Goal: Transaction & Acquisition: Purchase product/service

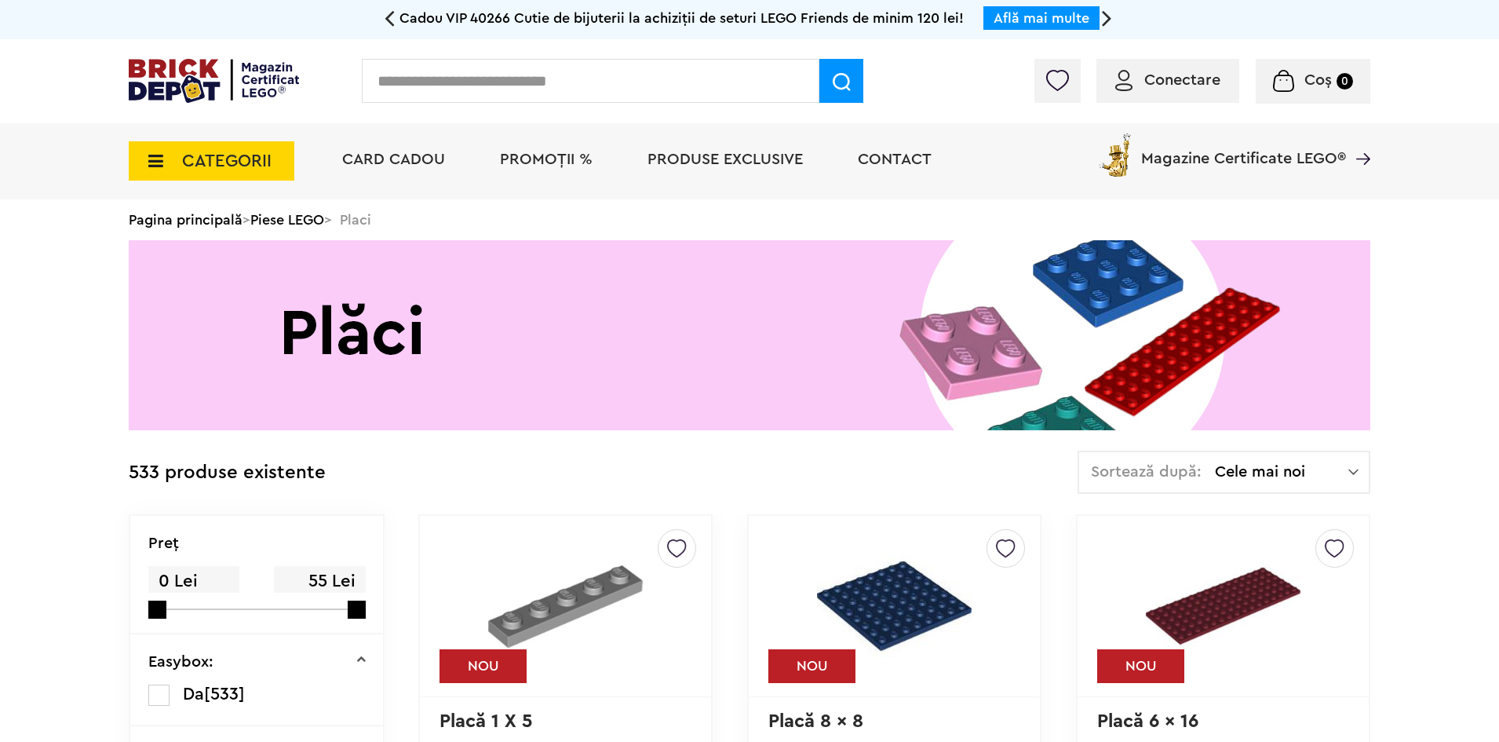
click at [673, 159] on span "Produse exclusive" at bounding box center [725, 159] width 155 height 16
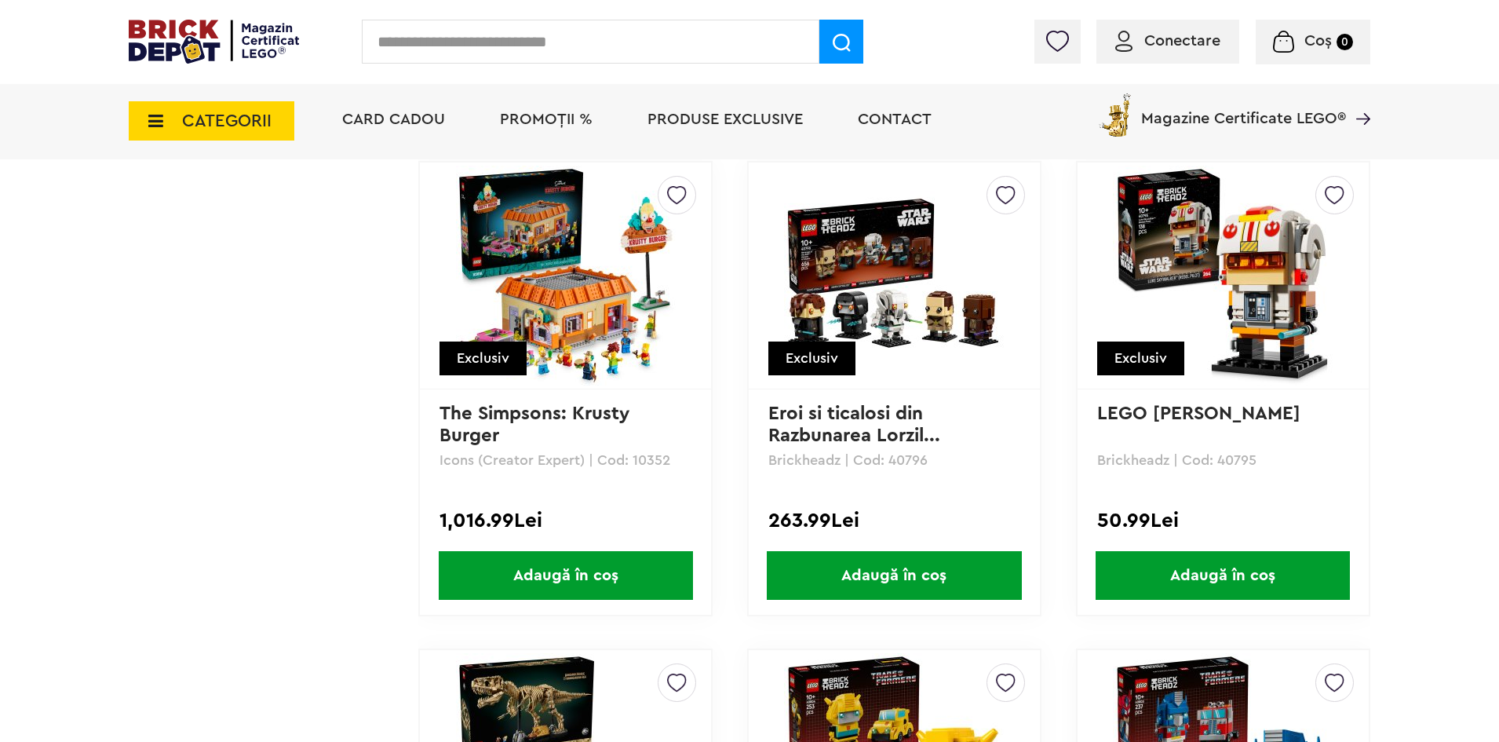
scroll to position [4003, 0]
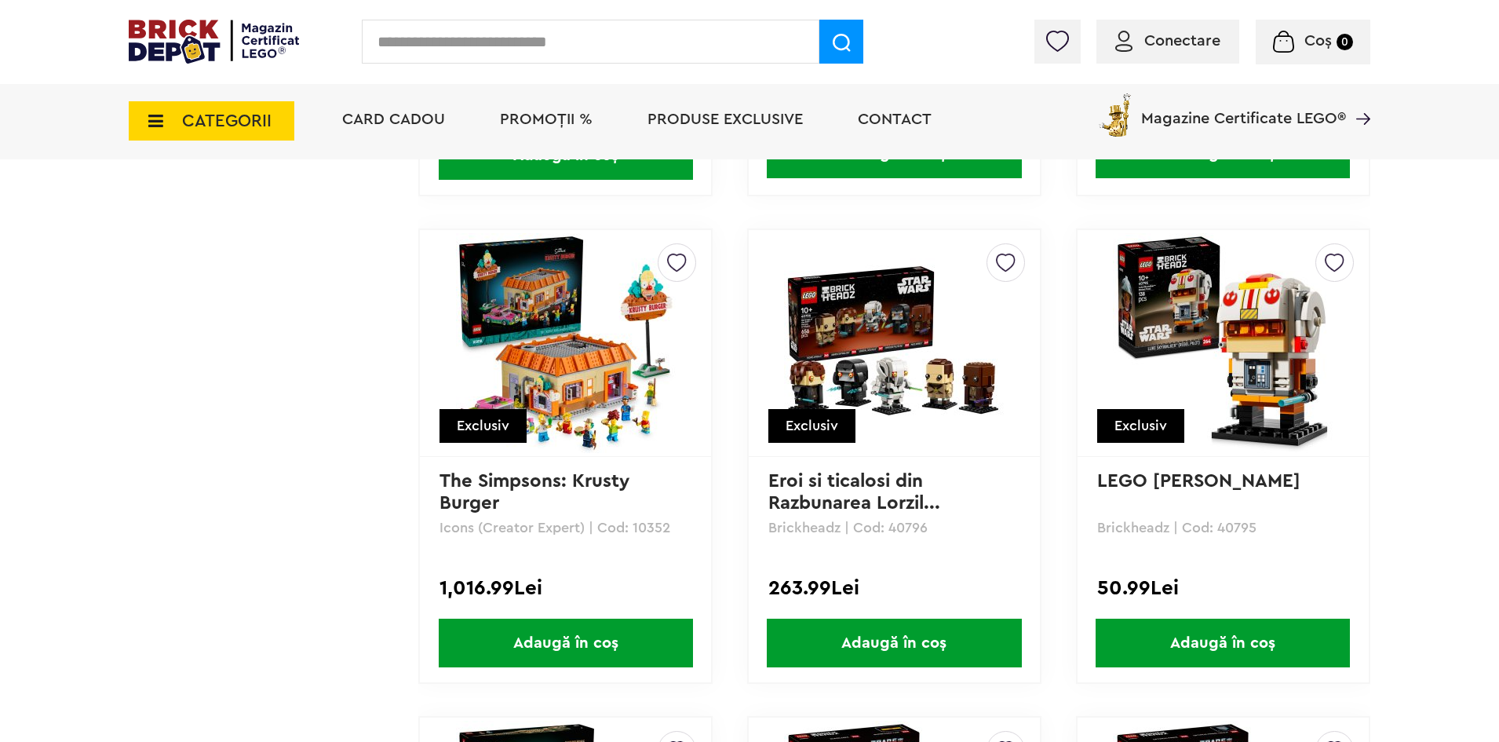
click at [601, 327] on img at bounding box center [566, 343] width 220 height 220
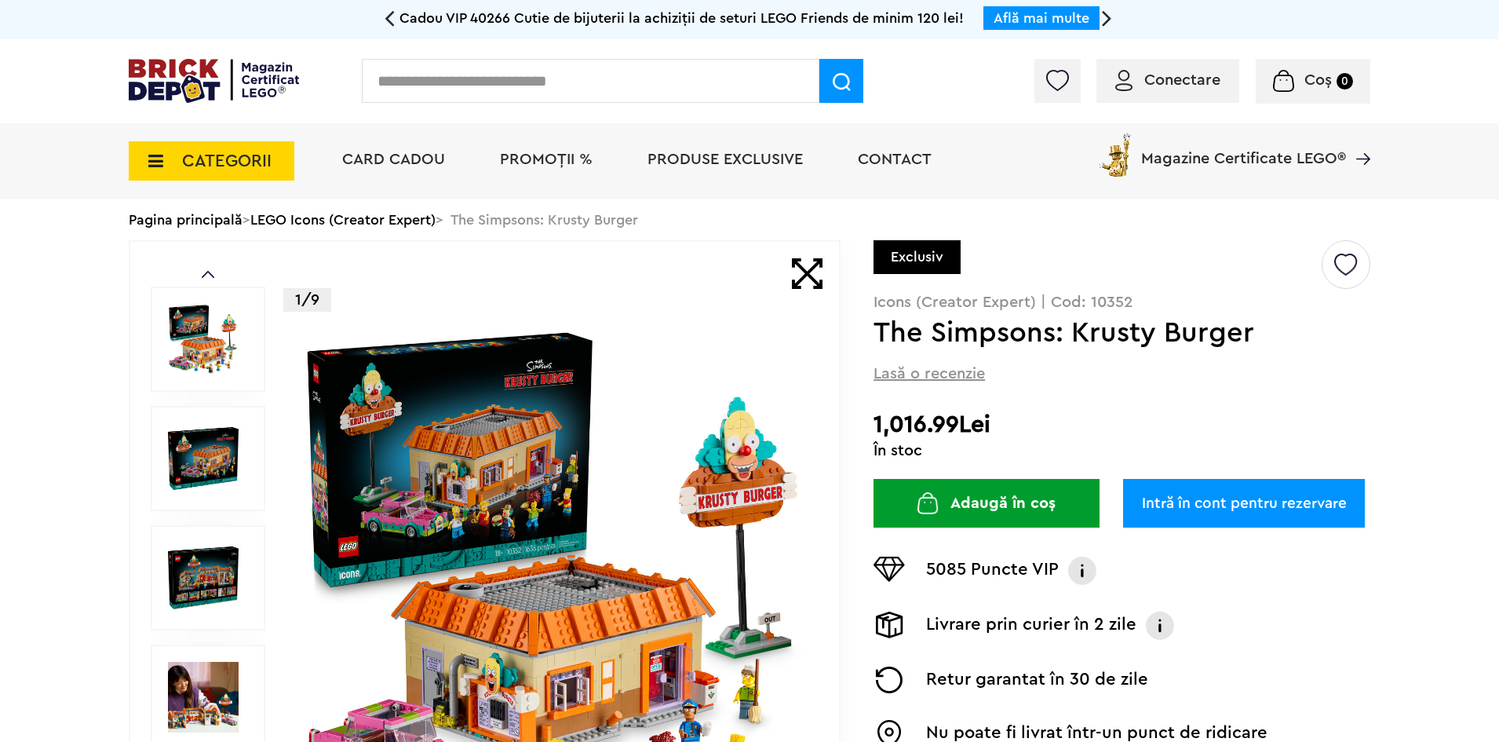
click at [496, 402] on img at bounding box center [552, 577] width 505 height 505
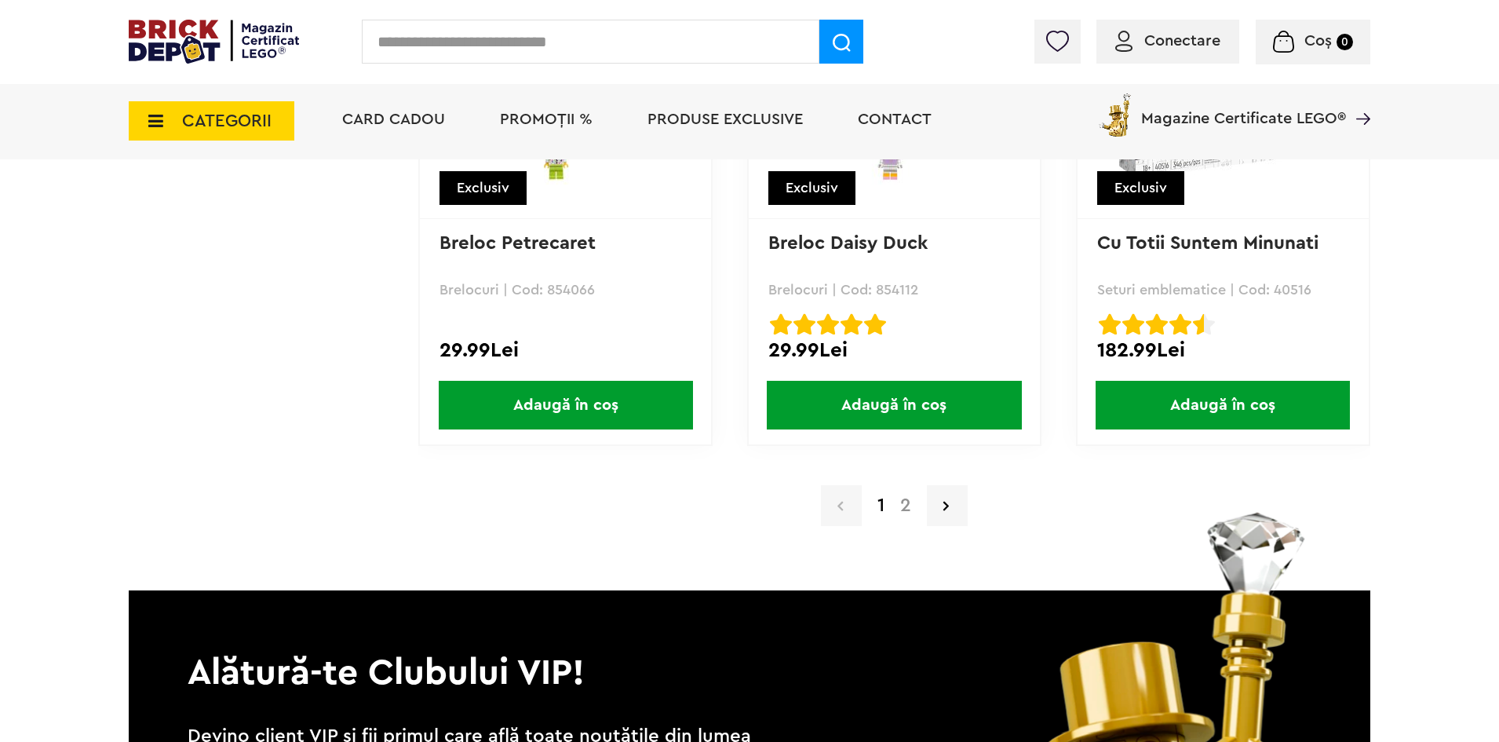
scroll to position [15279, 0]
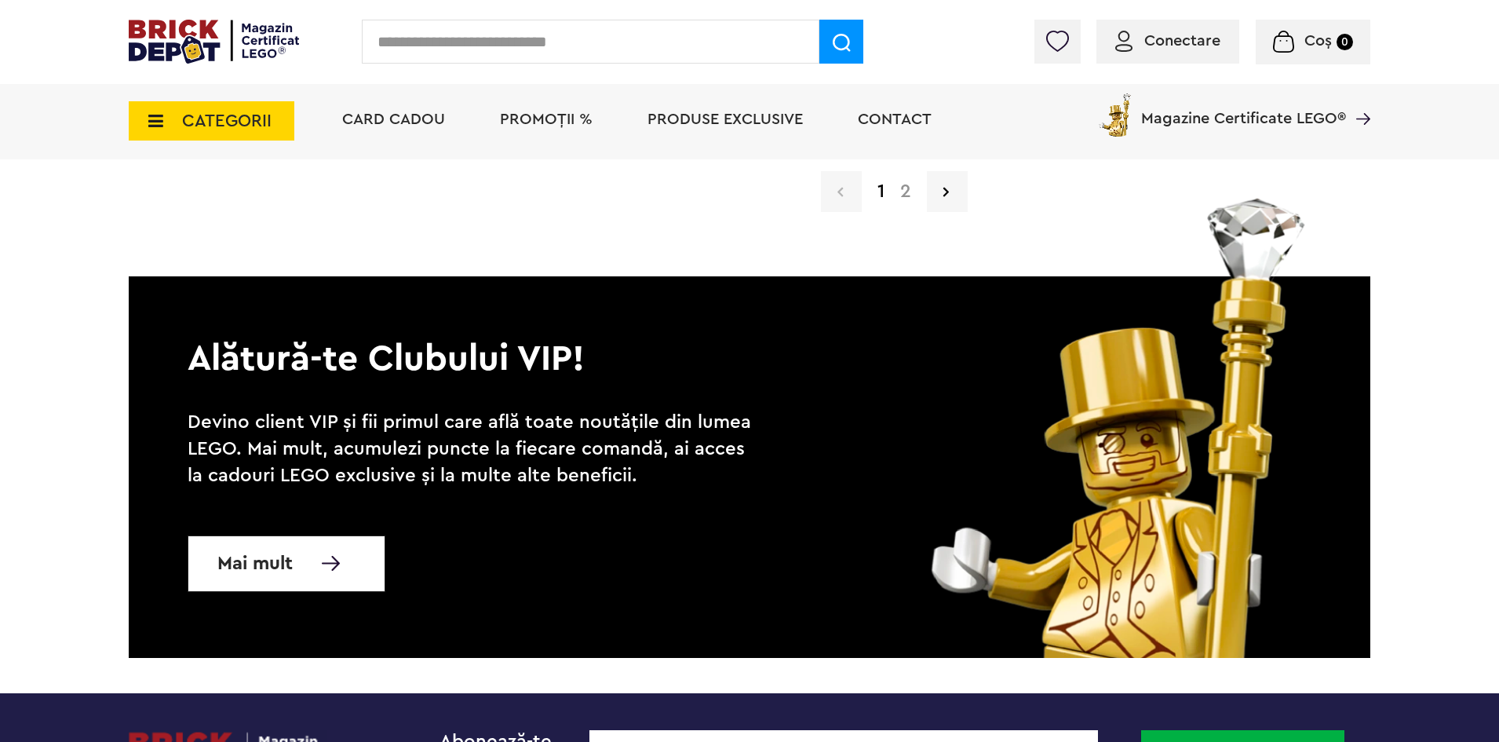
click at [907, 195] on link "2" at bounding box center [905, 191] width 27 height 19
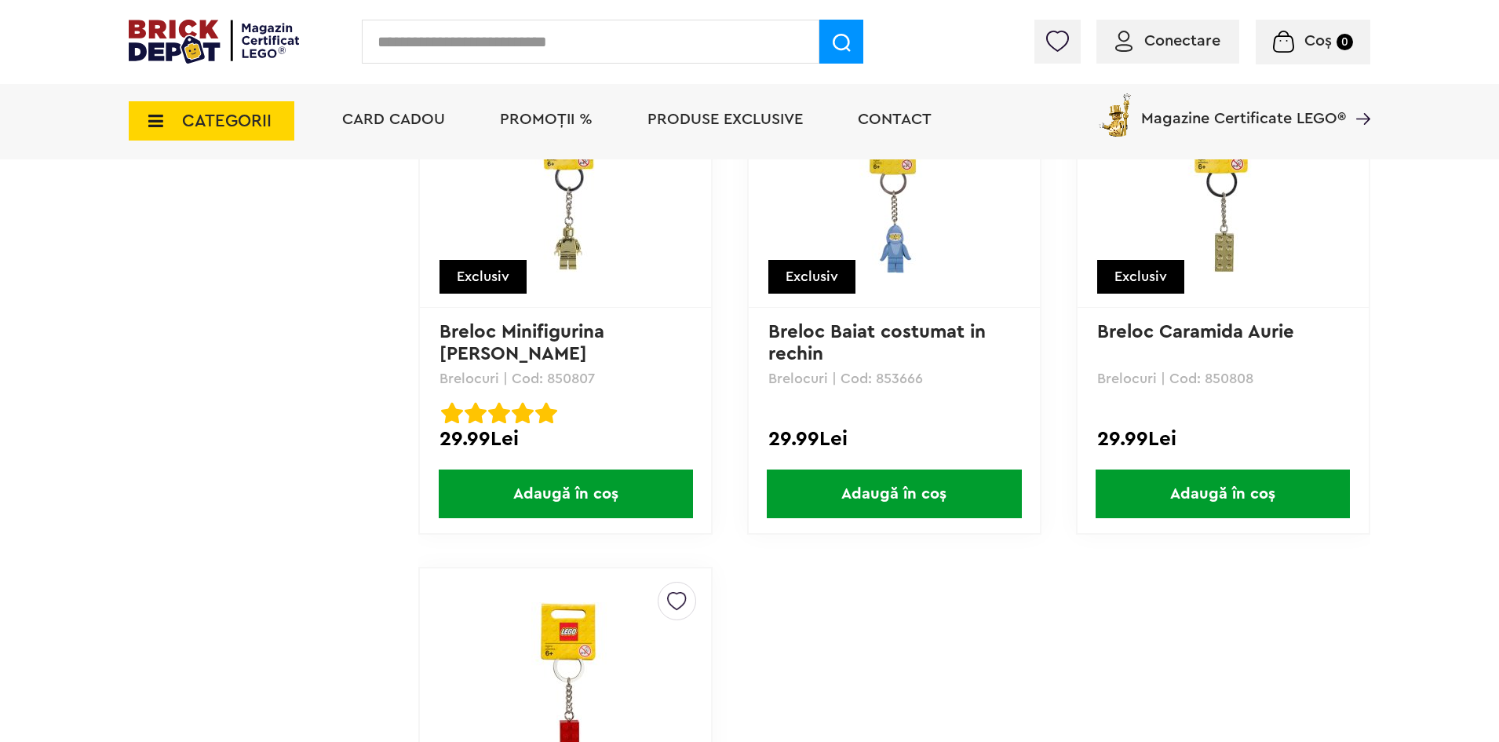
scroll to position [4003, 0]
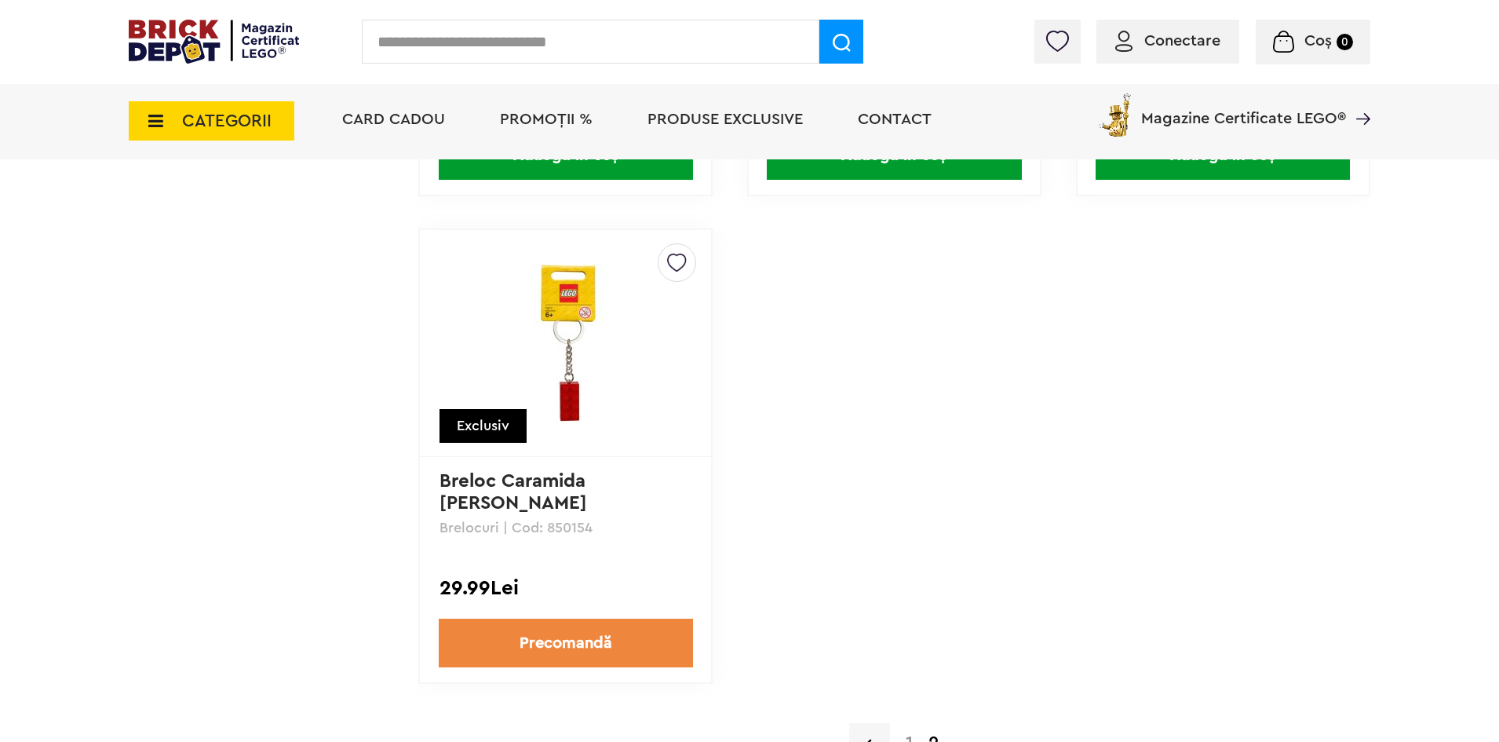
click at [601, 56] on input "text" at bounding box center [591, 42] width 458 height 44
type input "*****"
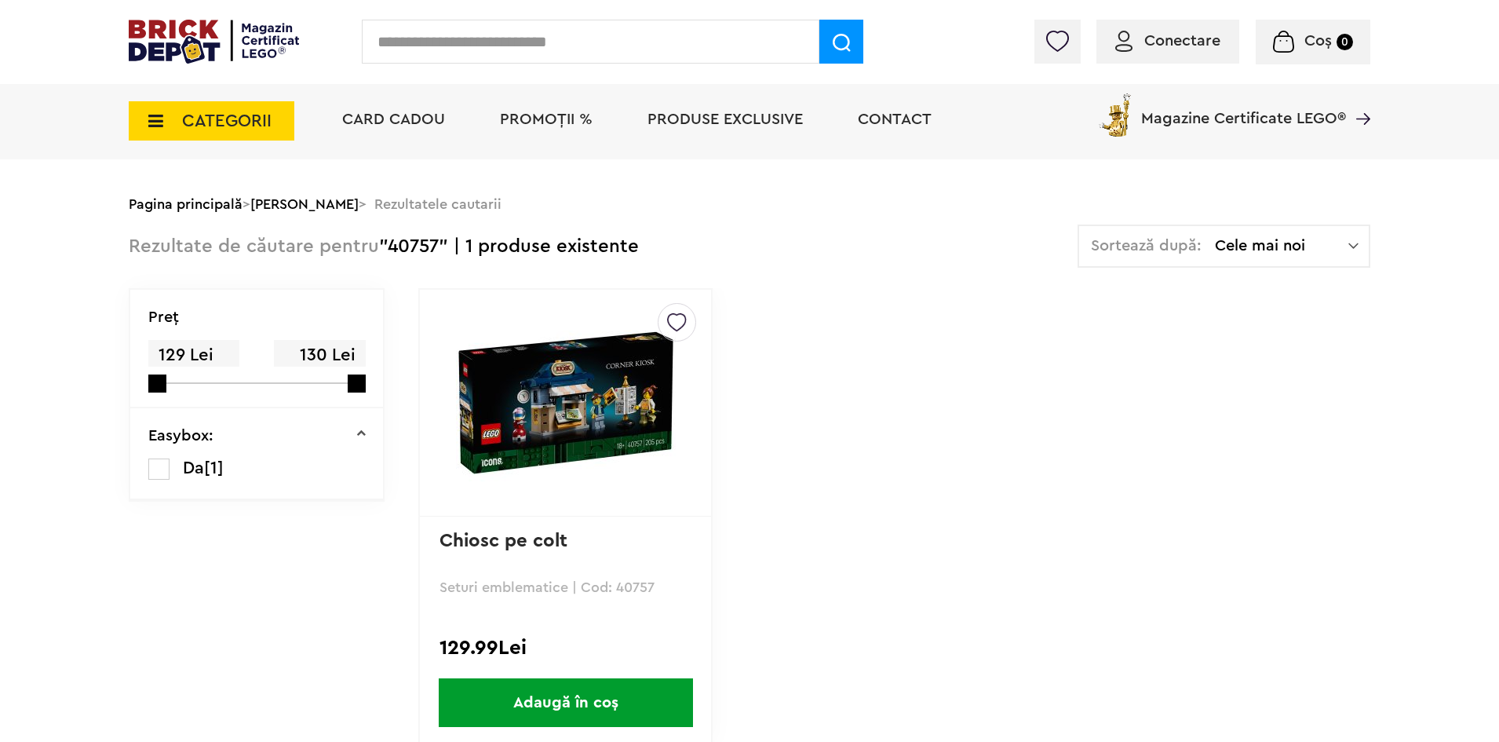
scroll to position [157, 0]
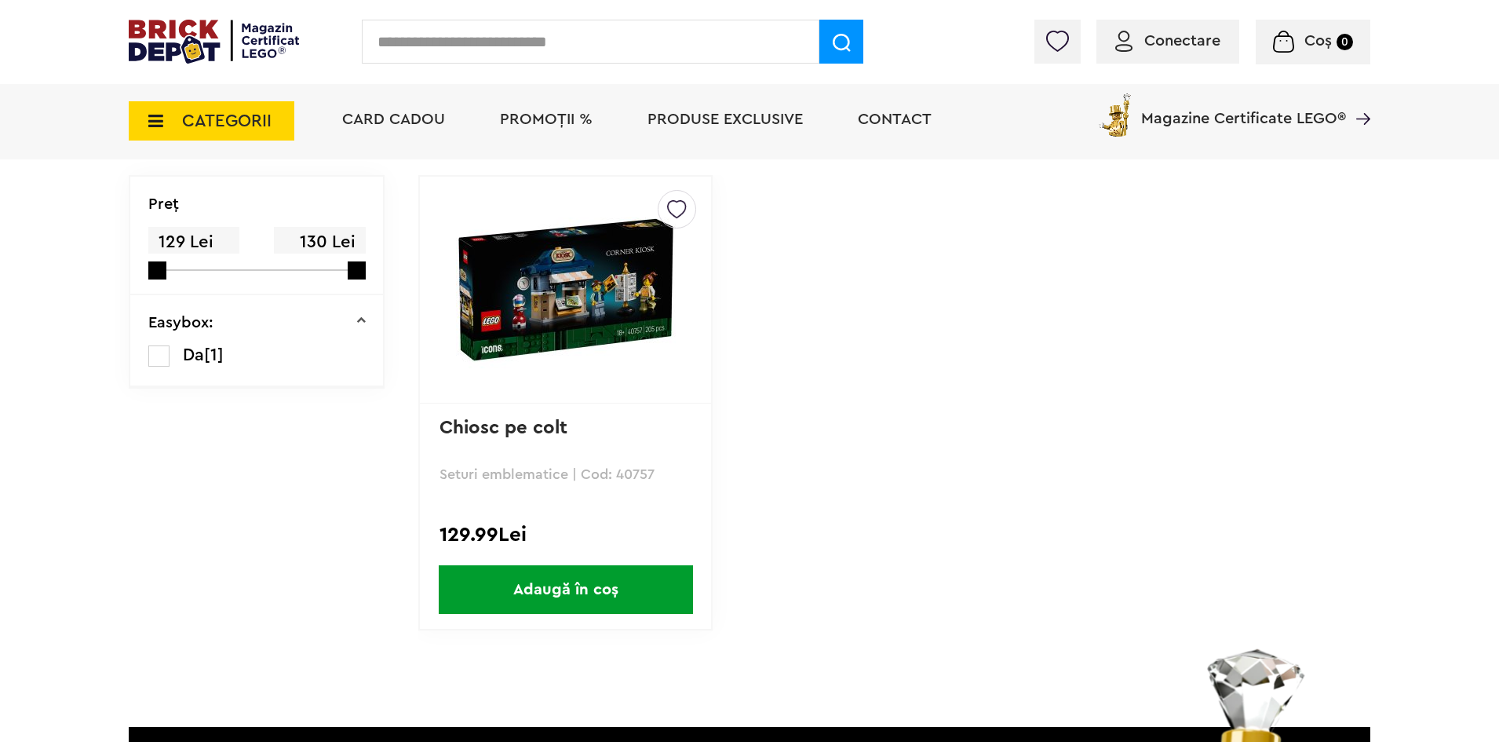
click at [560, 305] on img at bounding box center [566, 290] width 220 height 220
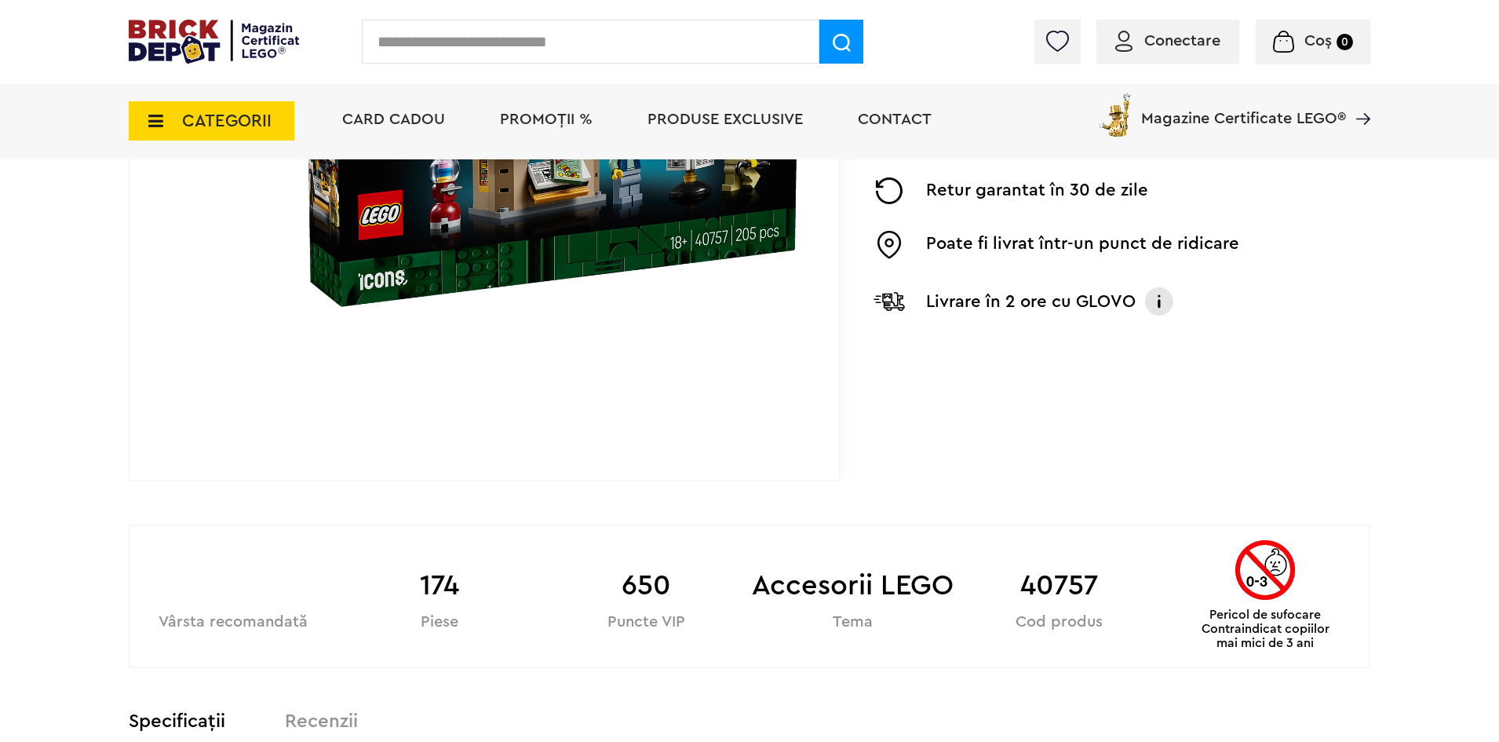
scroll to position [314, 0]
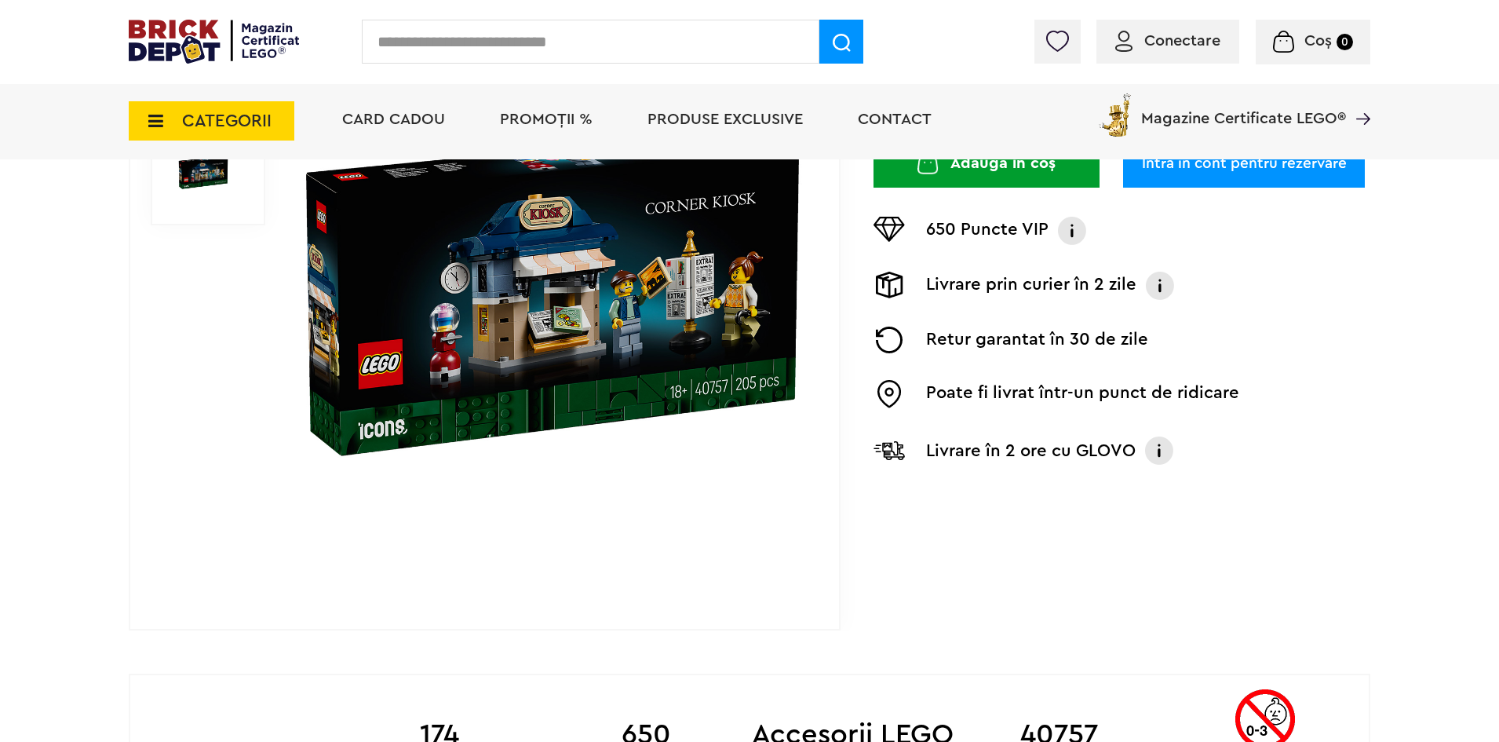
click at [573, 334] on img at bounding box center [552, 291] width 505 height 505
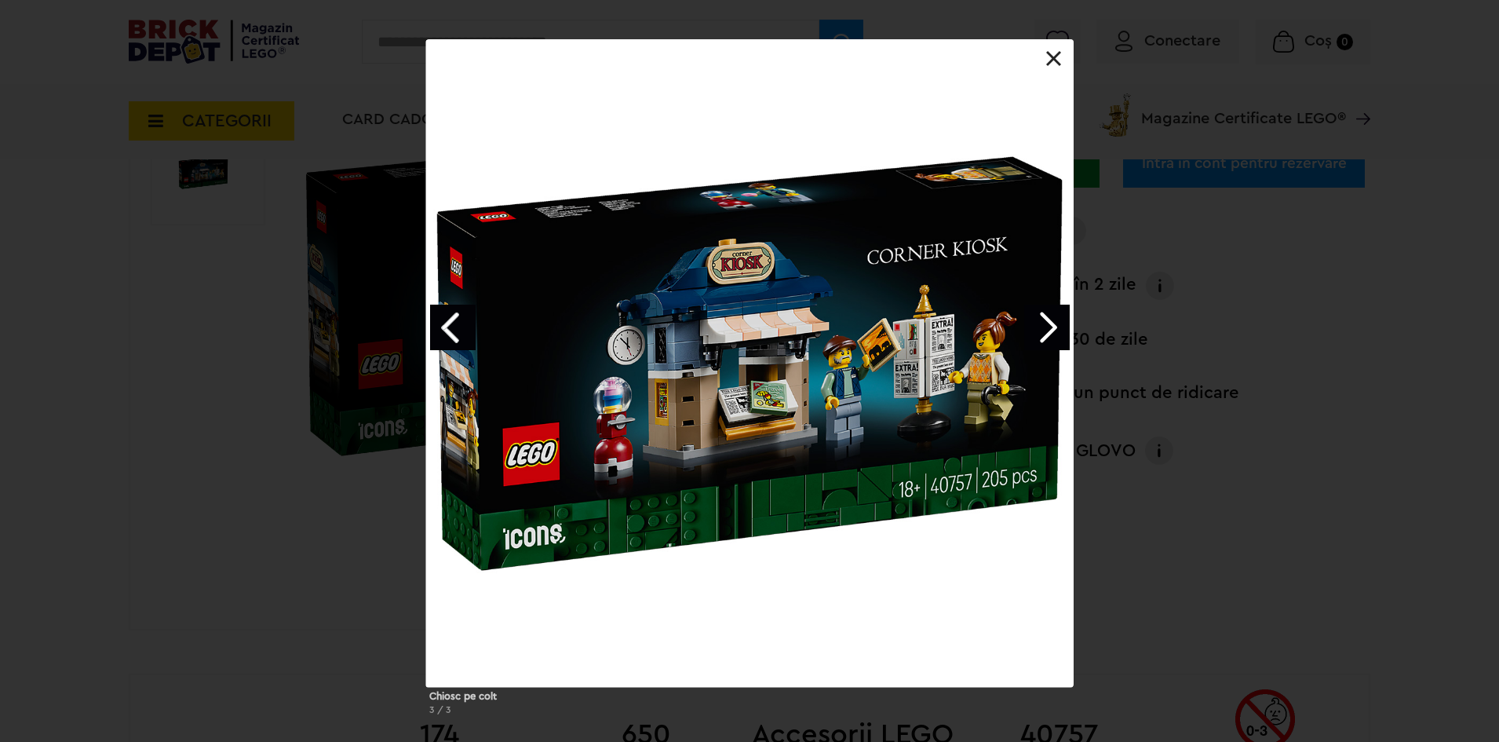
click at [1045, 321] on link "Next image" at bounding box center [1047, 328] width 46 height 46
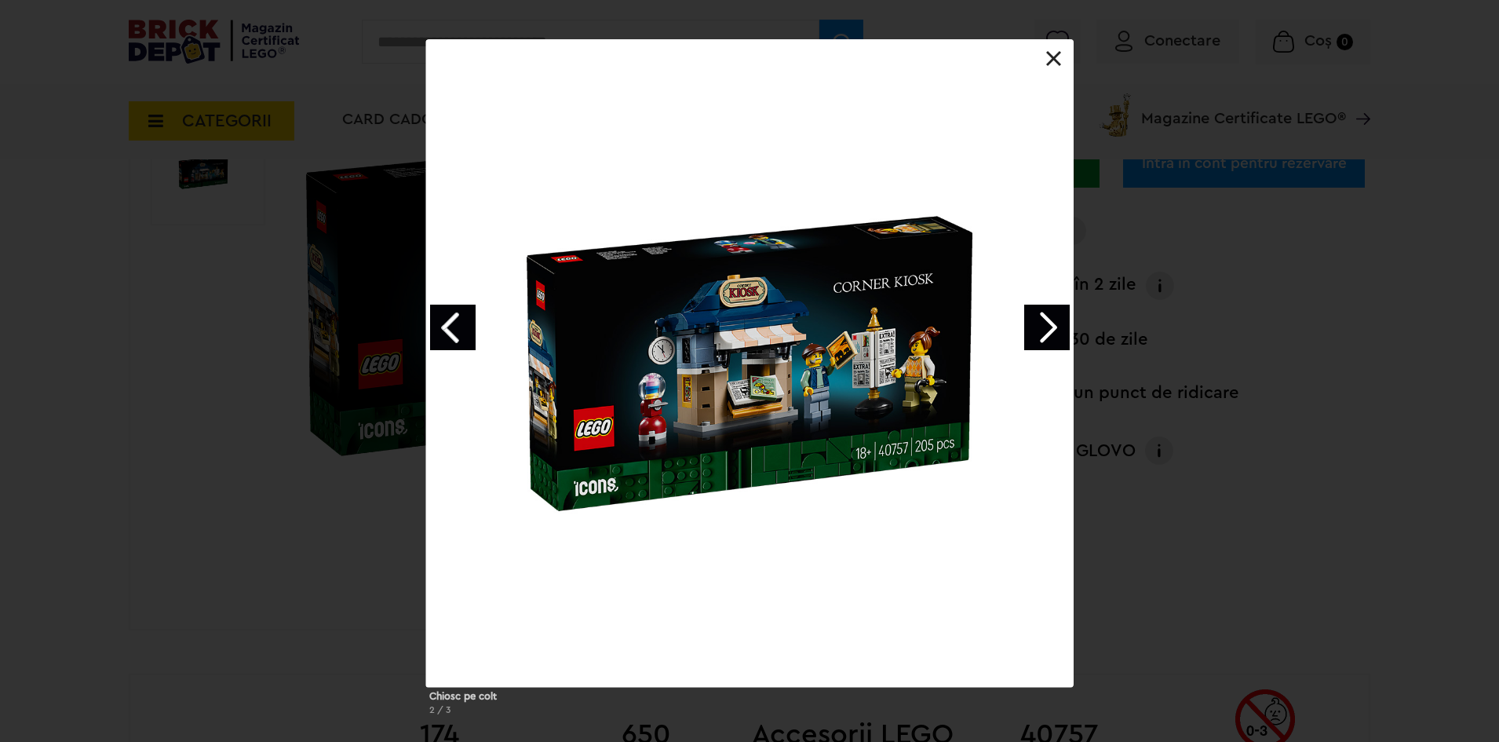
click at [1060, 65] on link at bounding box center [1054, 59] width 16 height 16
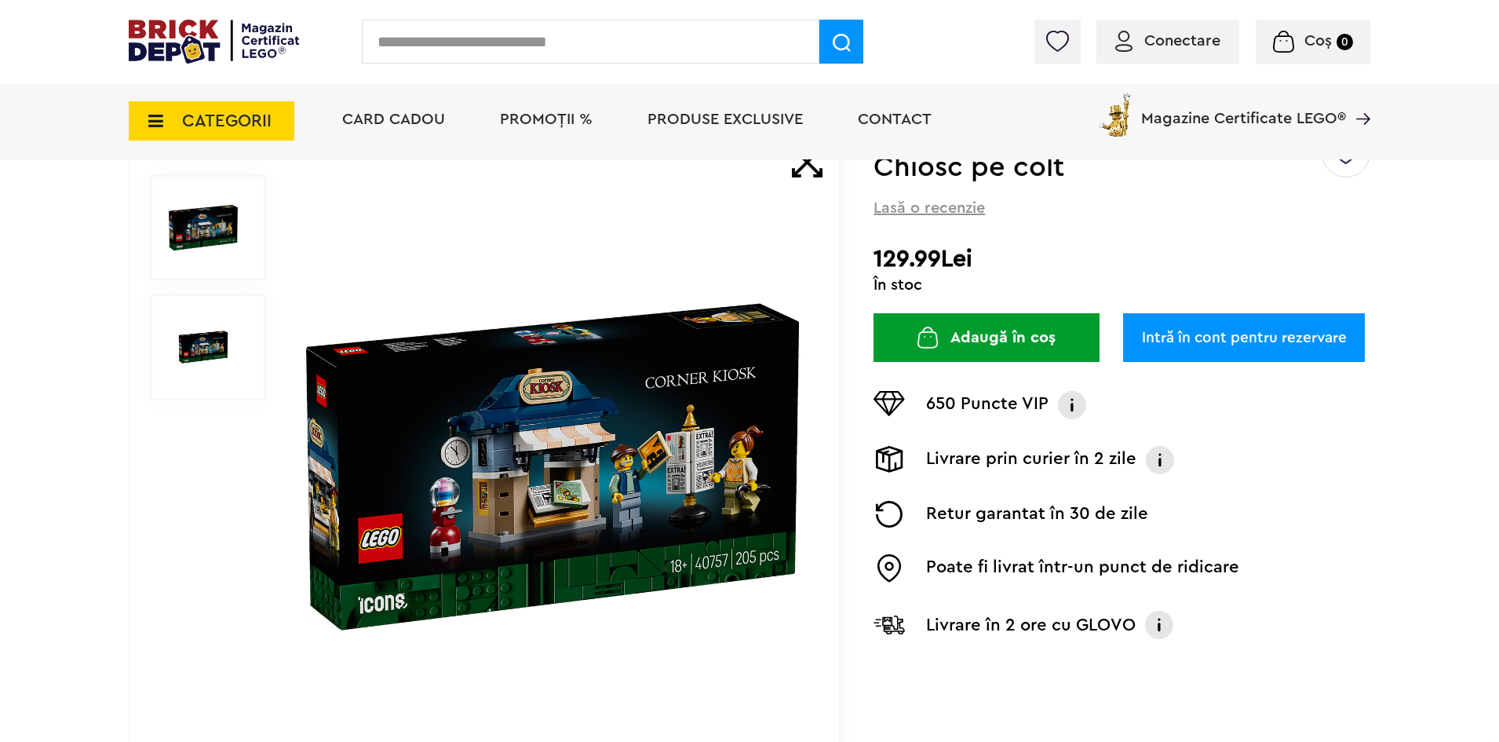
scroll to position [0, 0]
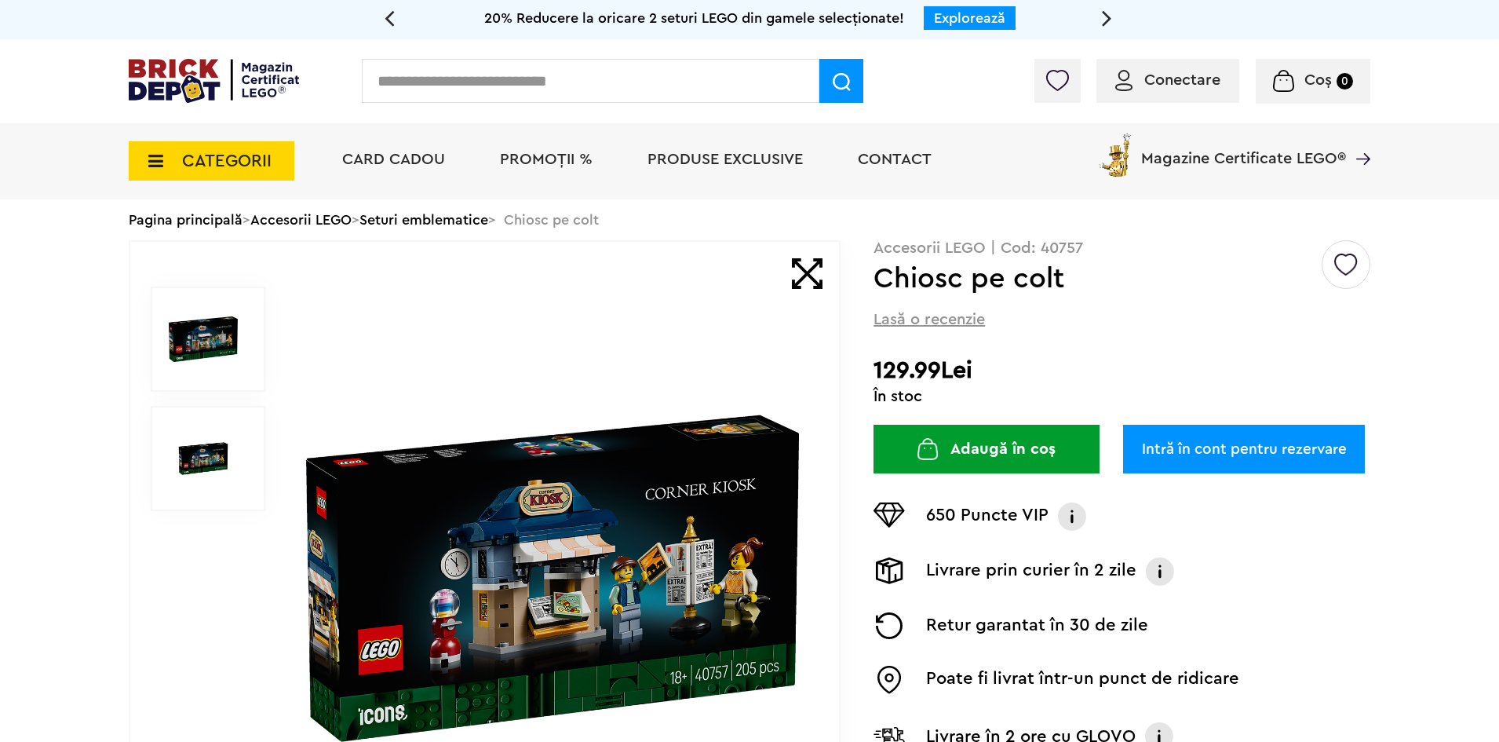
click at [247, 78] on img at bounding box center [214, 81] width 170 height 44
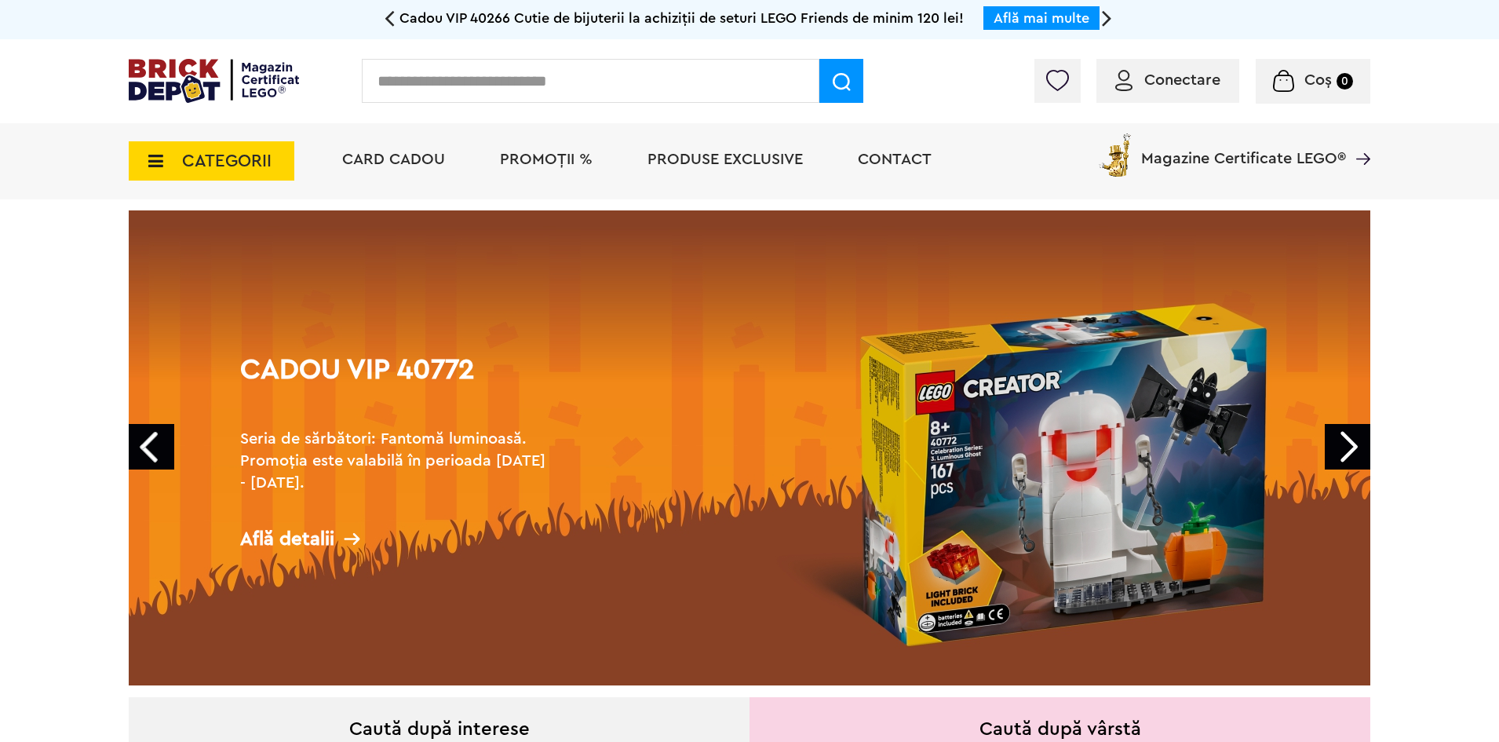
click at [549, 165] on span "PROMOȚII %" at bounding box center [546, 159] width 93 height 16
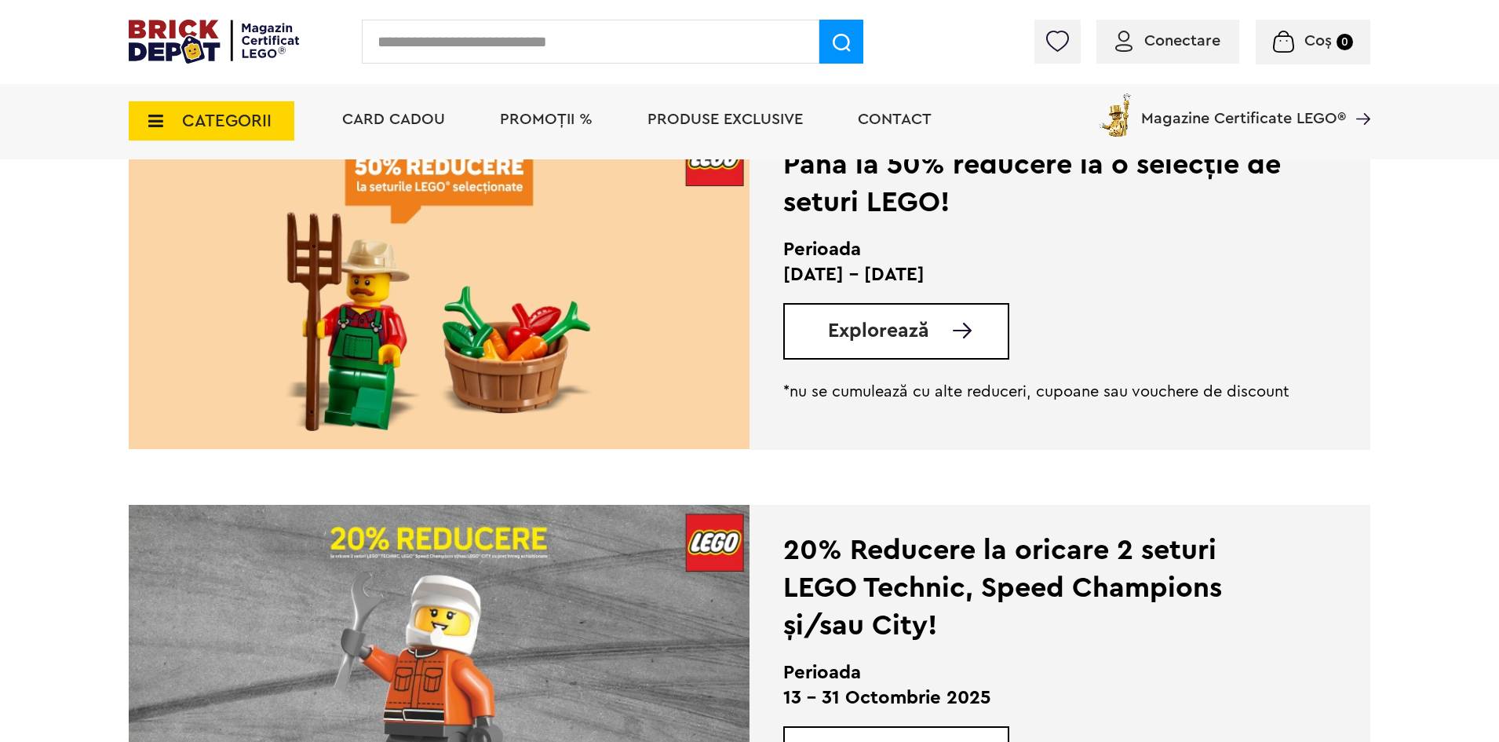
scroll to position [392, 0]
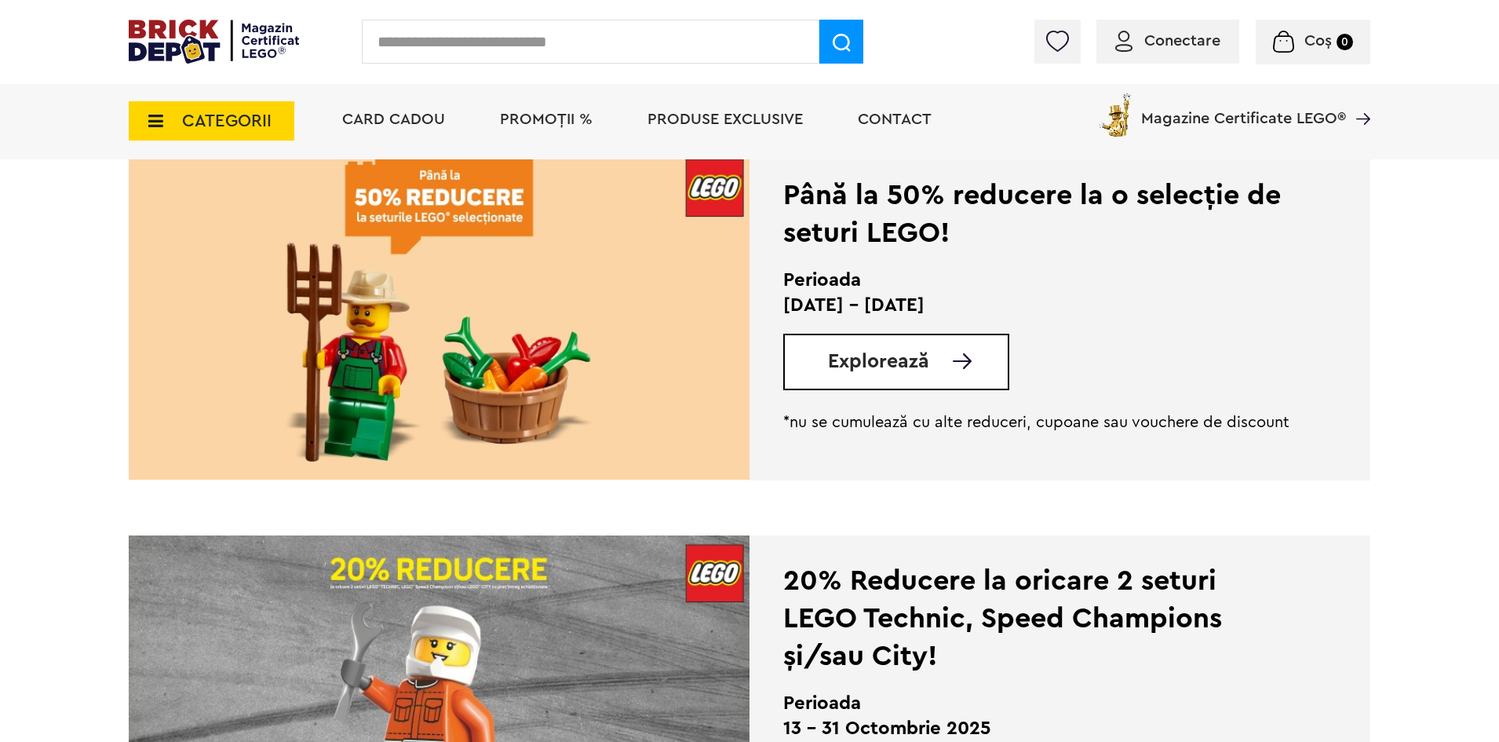
click at [858, 352] on span "Explorează" at bounding box center [878, 362] width 101 height 20
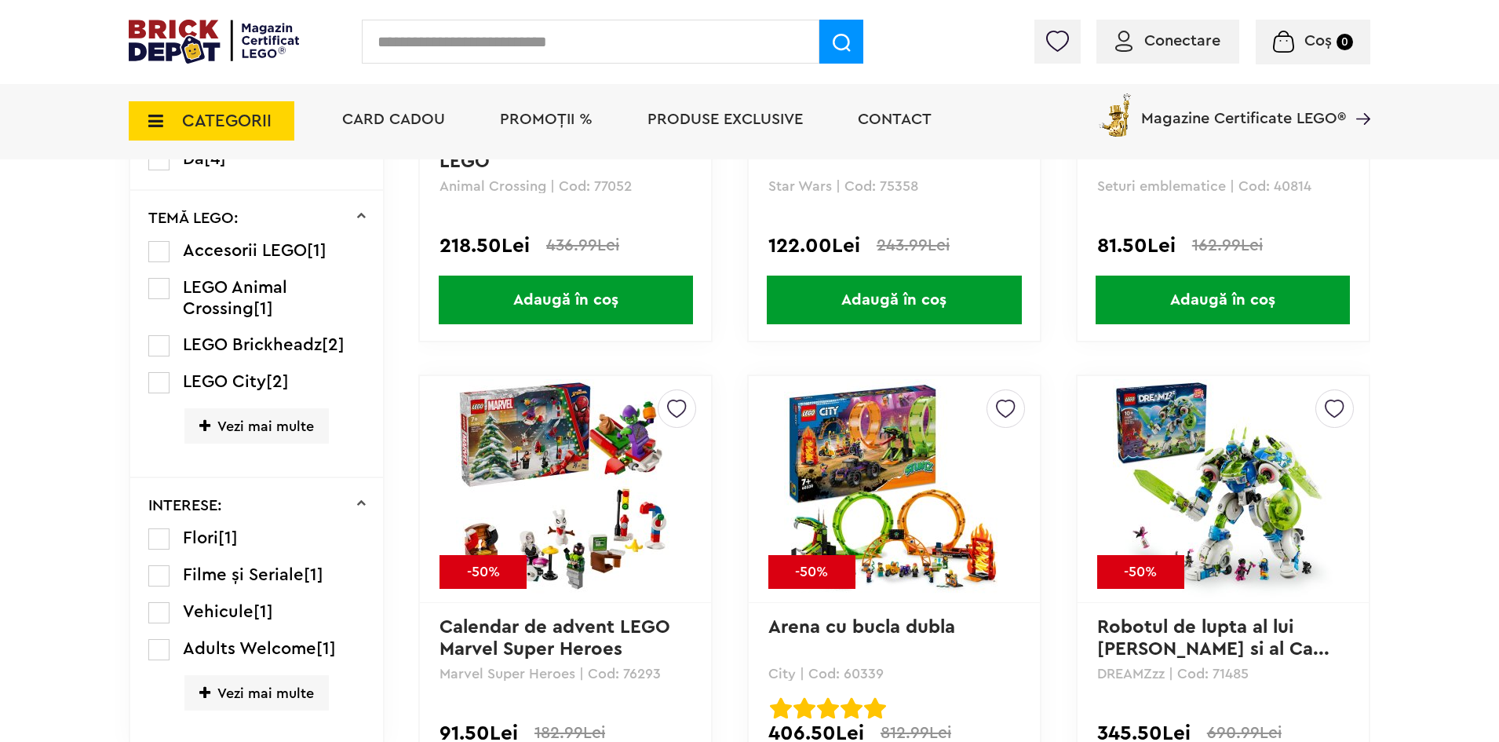
scroll to position [1413, 0]
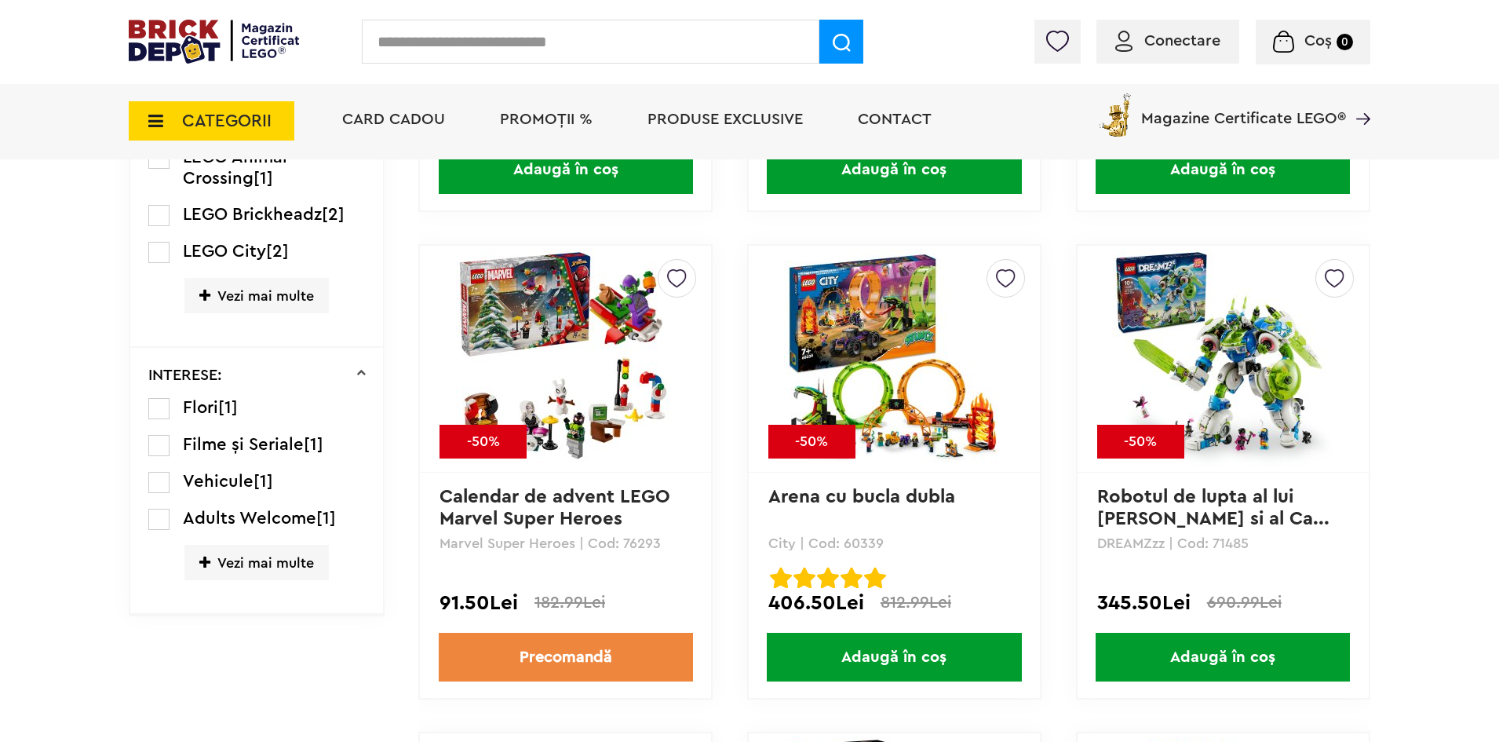
click at [563, 400] on img at bounding box center [566, 359] width 220 height 220
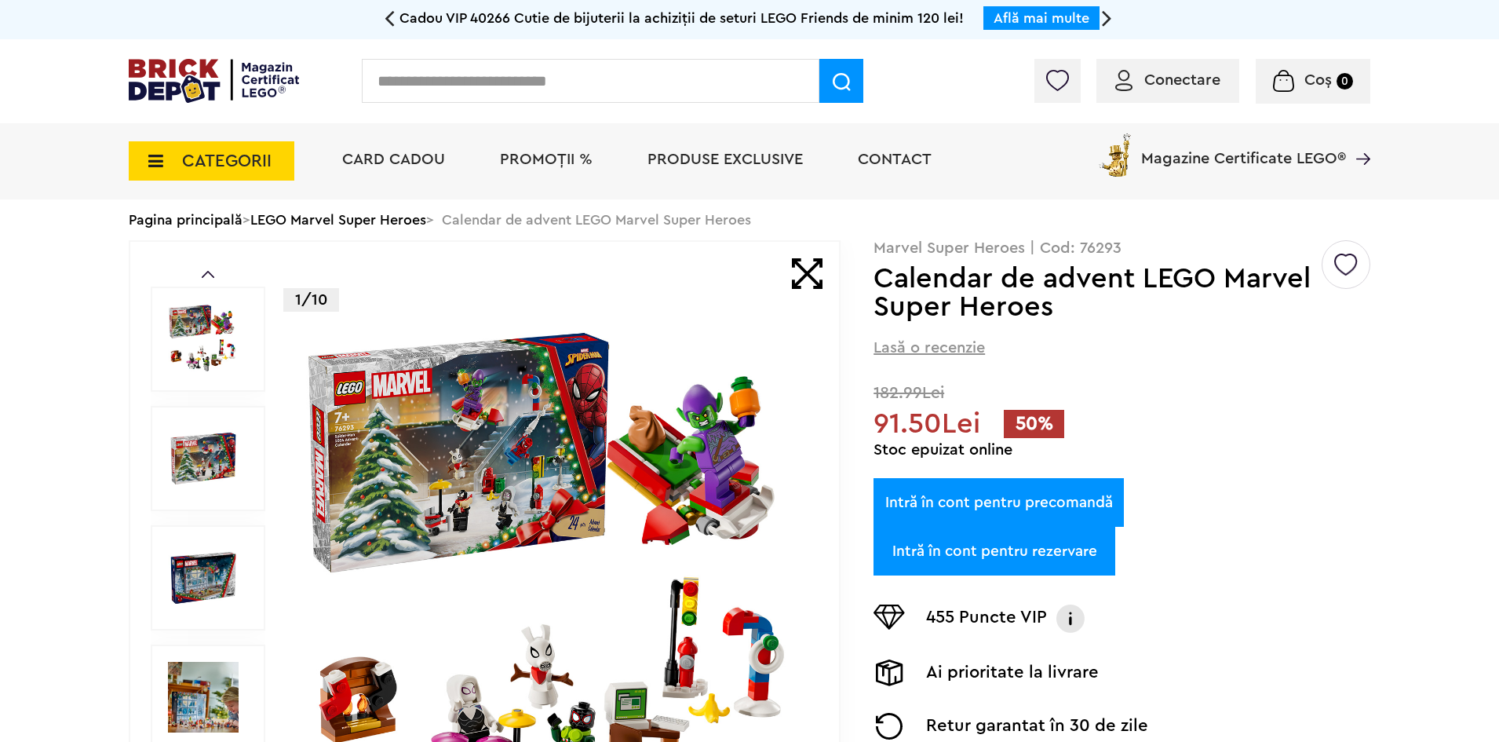
click at [1205, 78] on span "Conectare" at bounding box center [1182, 80] width 76 height 16
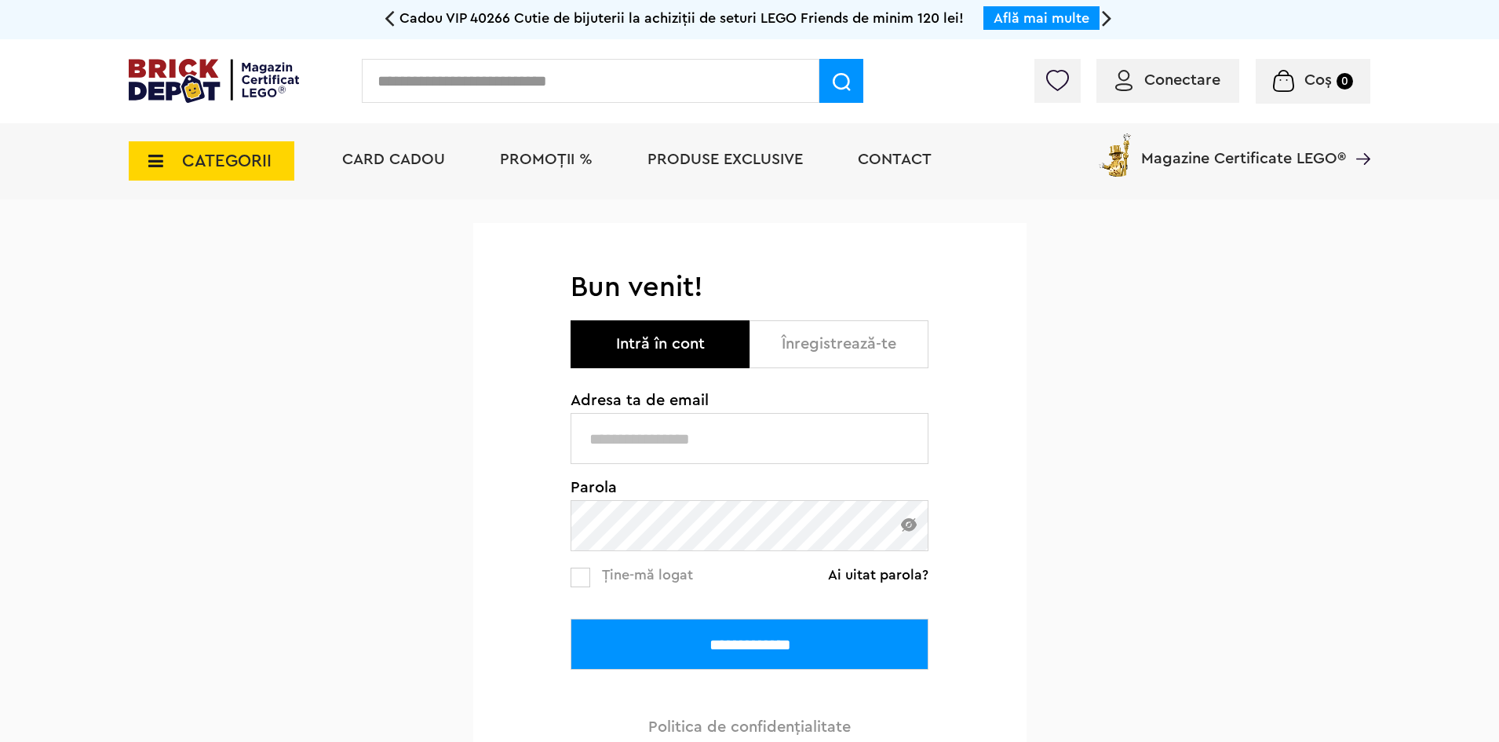
type input "**********"
click at [684, 646] on input "**********" at bounding box center [750, 644] width 358 height 51
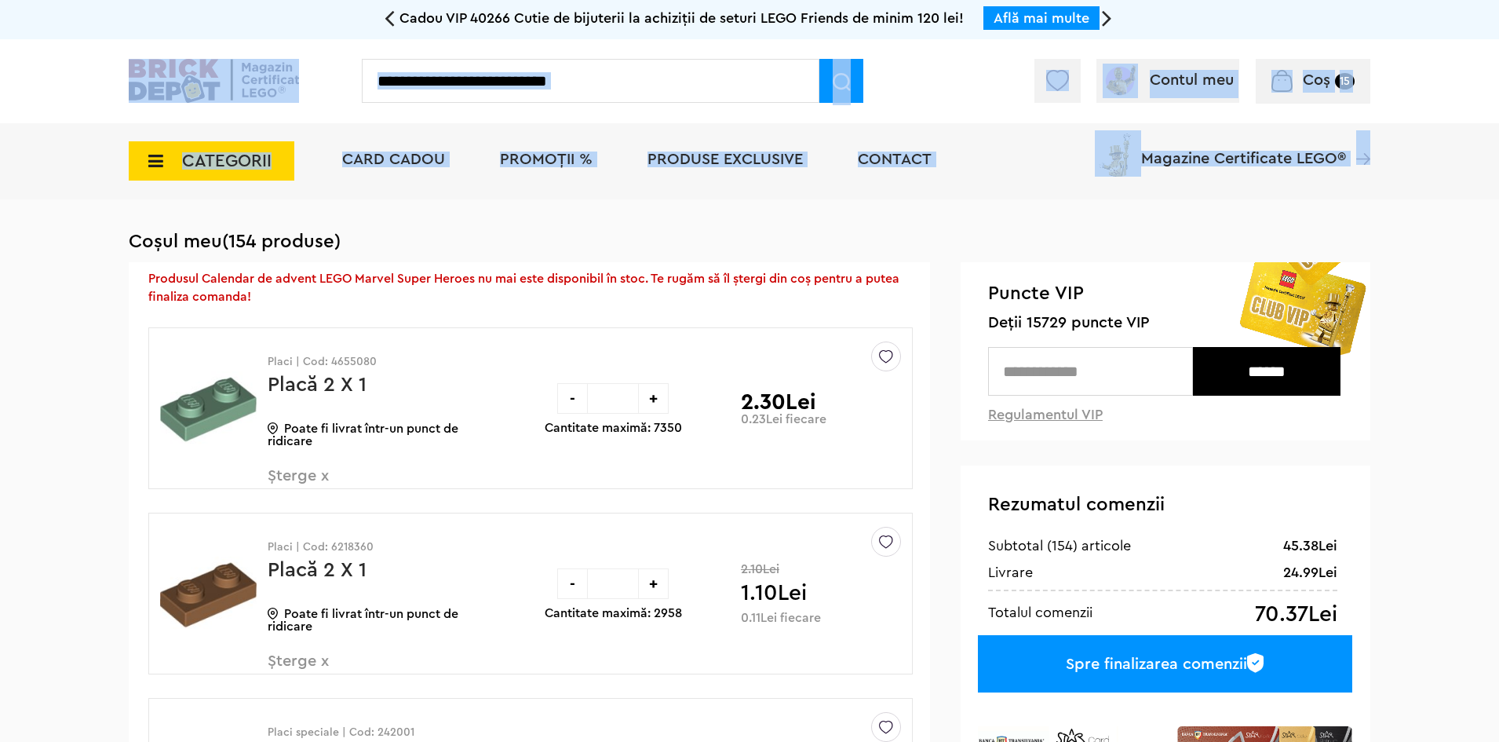
drag, startPoint x: 1497, startPoint y: 49, endPoint x: 1500, endPoint y: 130, distance: 81.7
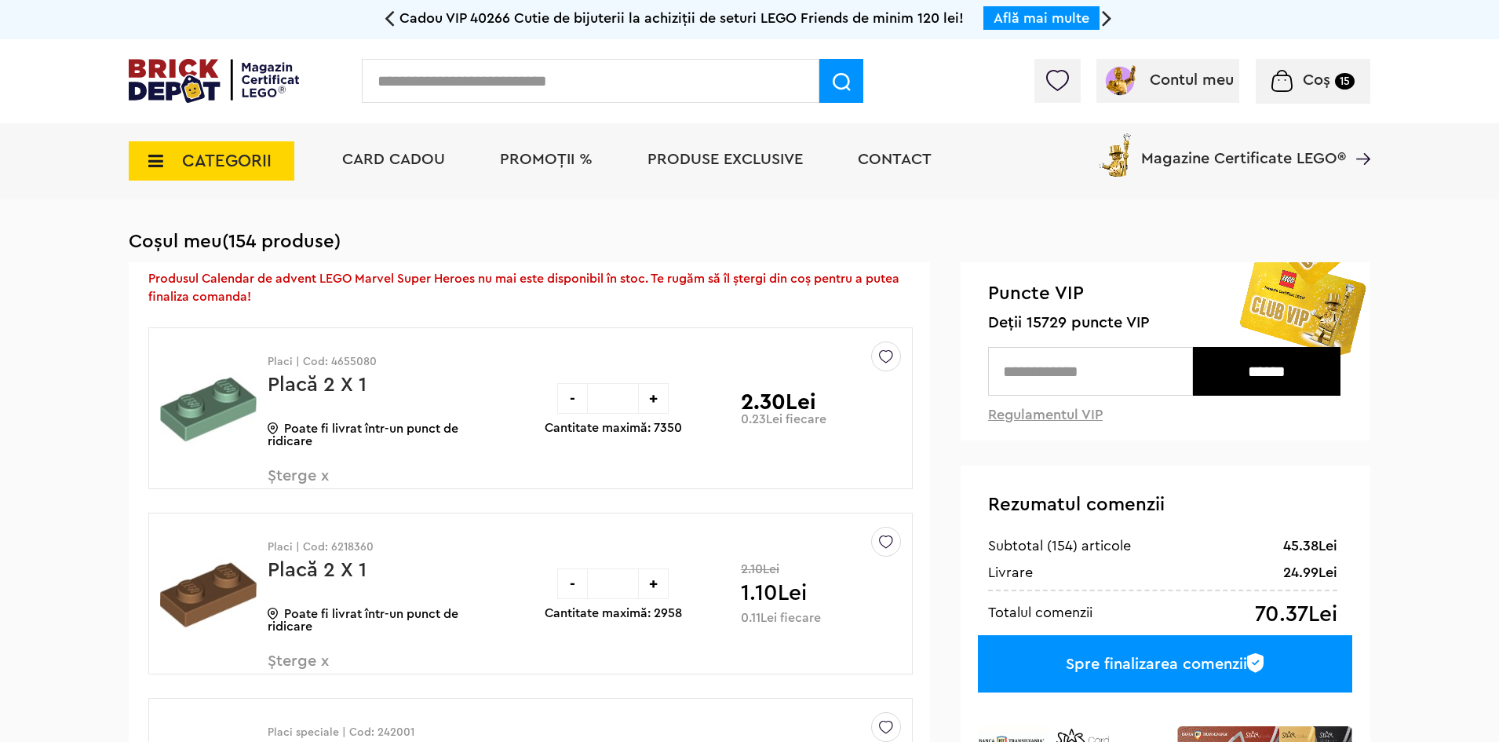
click at [1490, 68] on div "Contul meu Contul meu Comenzile mele Date personale Adrese Parolă Listă dorințe…" at bounding box center [749, 81] width 1499 height 84
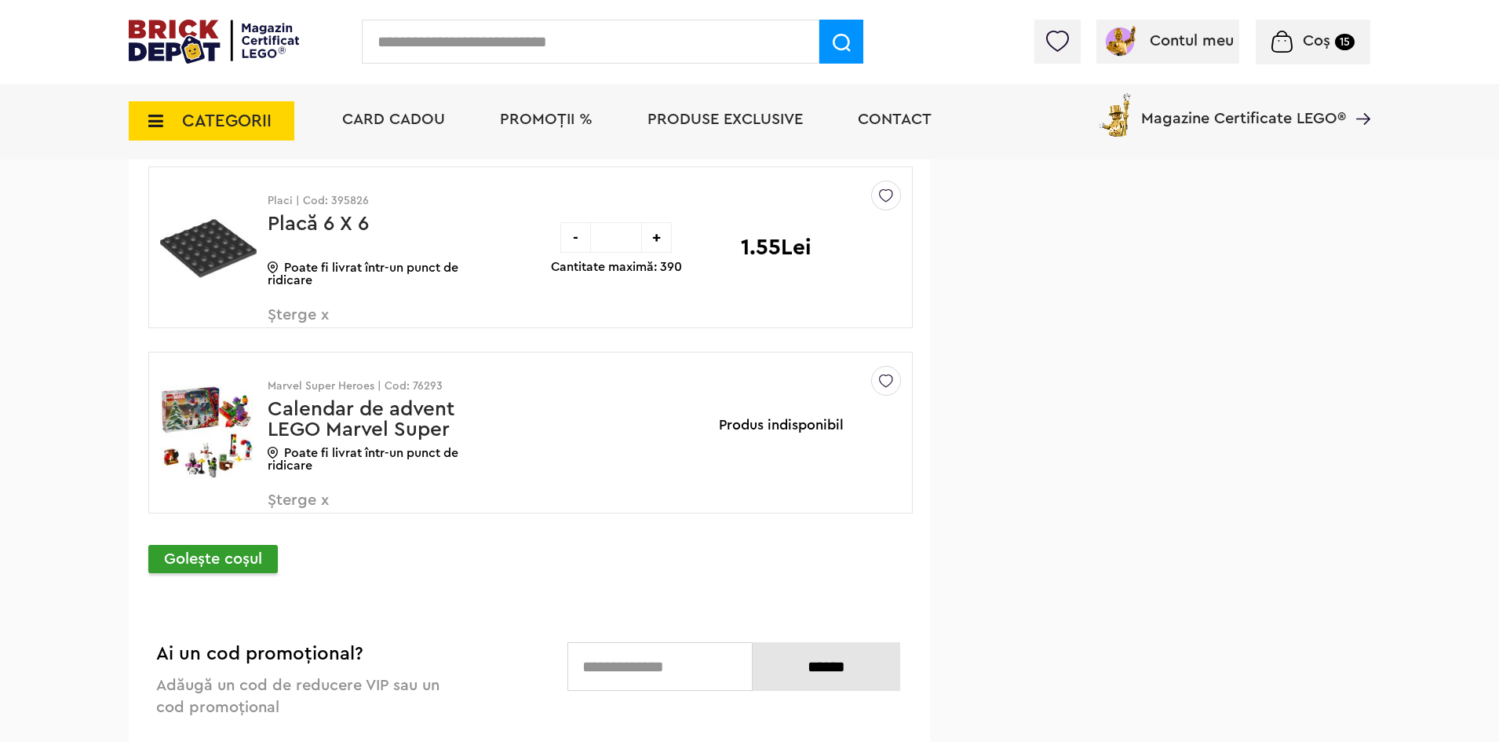
scroll to position [5940, 0]
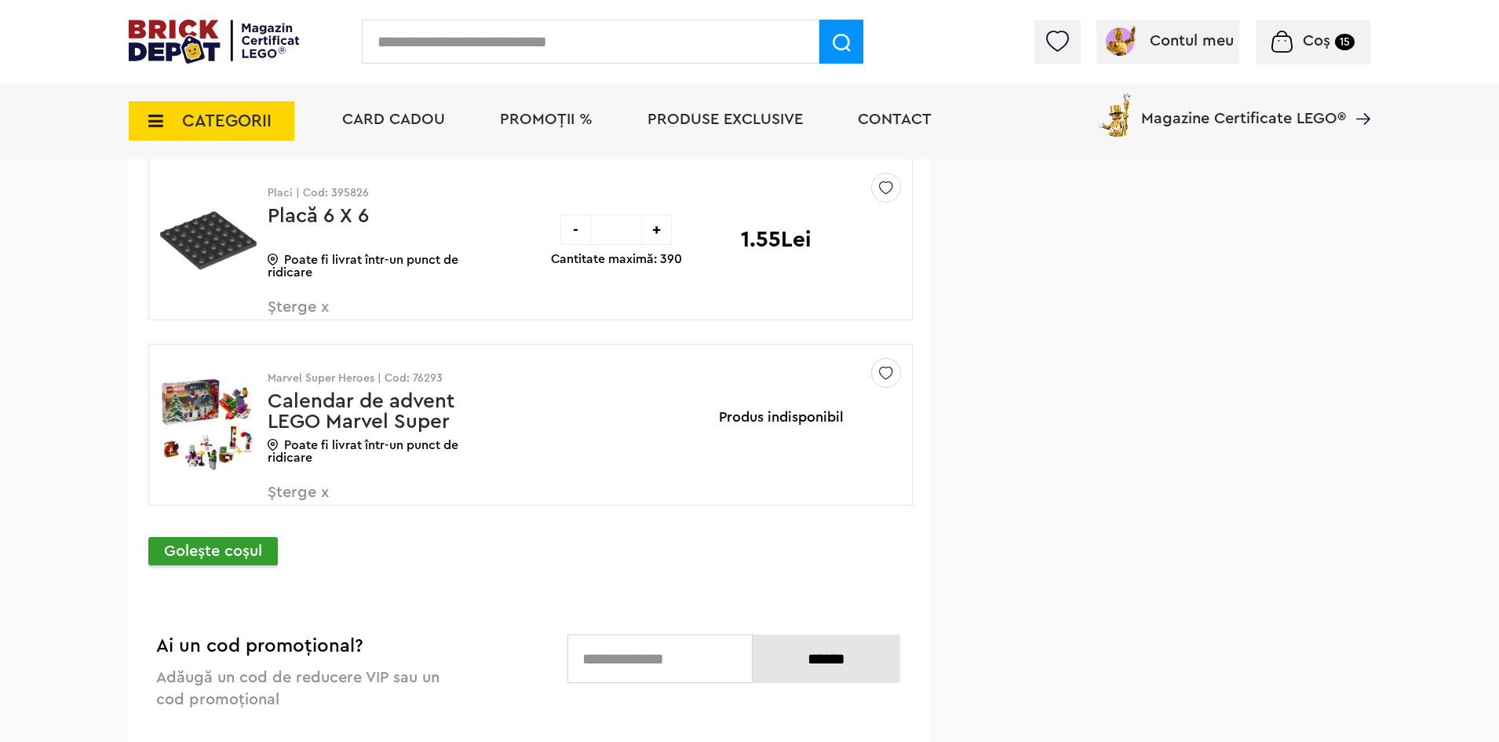
click at [230, 549] on p "Goleşte coşul" at bounding box center [213, 551] width 130 height 28
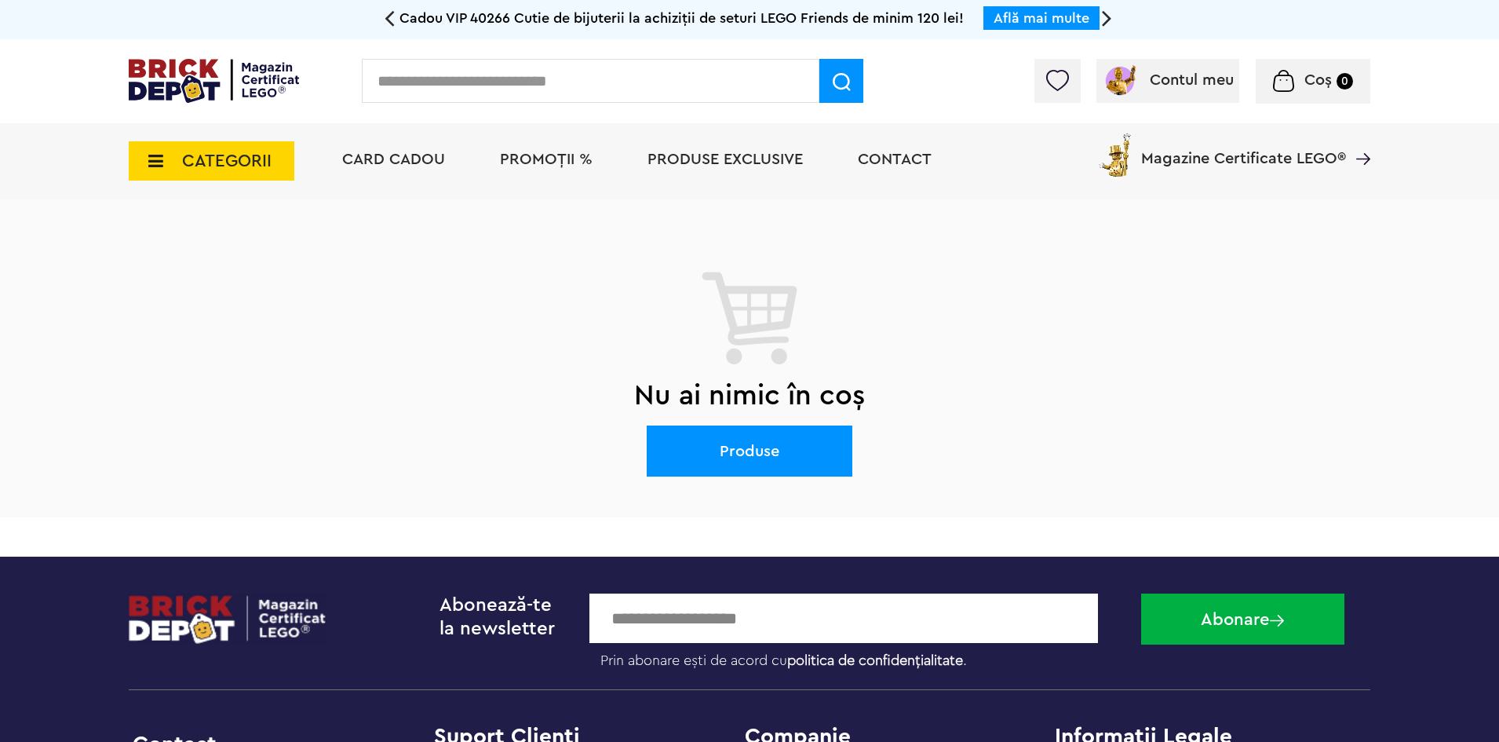
scroll to position [501, 0]
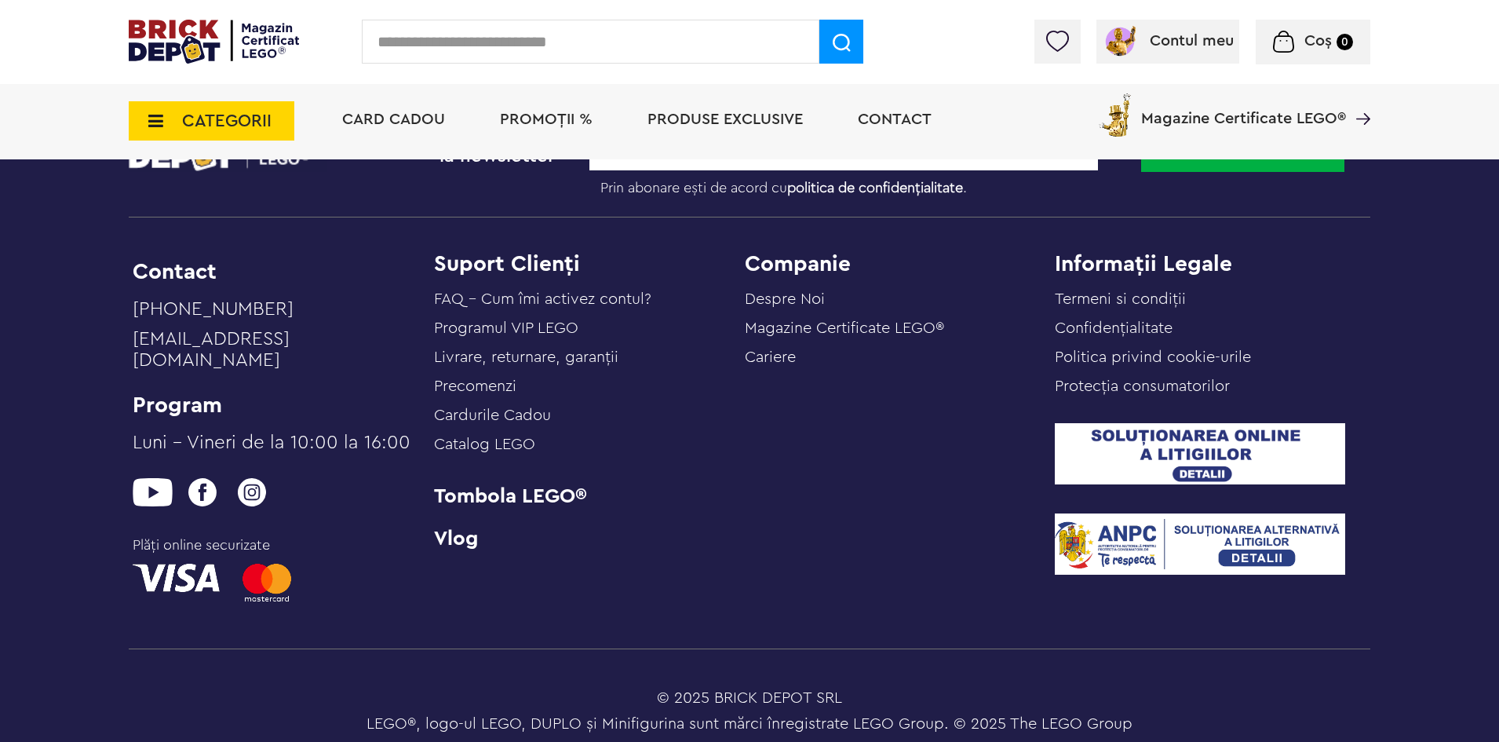
click at [494, 122] on li "PROMOȚII %" at bounding box center [546, 121] width 124 height 76
click at [546, 119] on span "PROMOȚII %" at bounding box center [546, 119] width 93 height 16
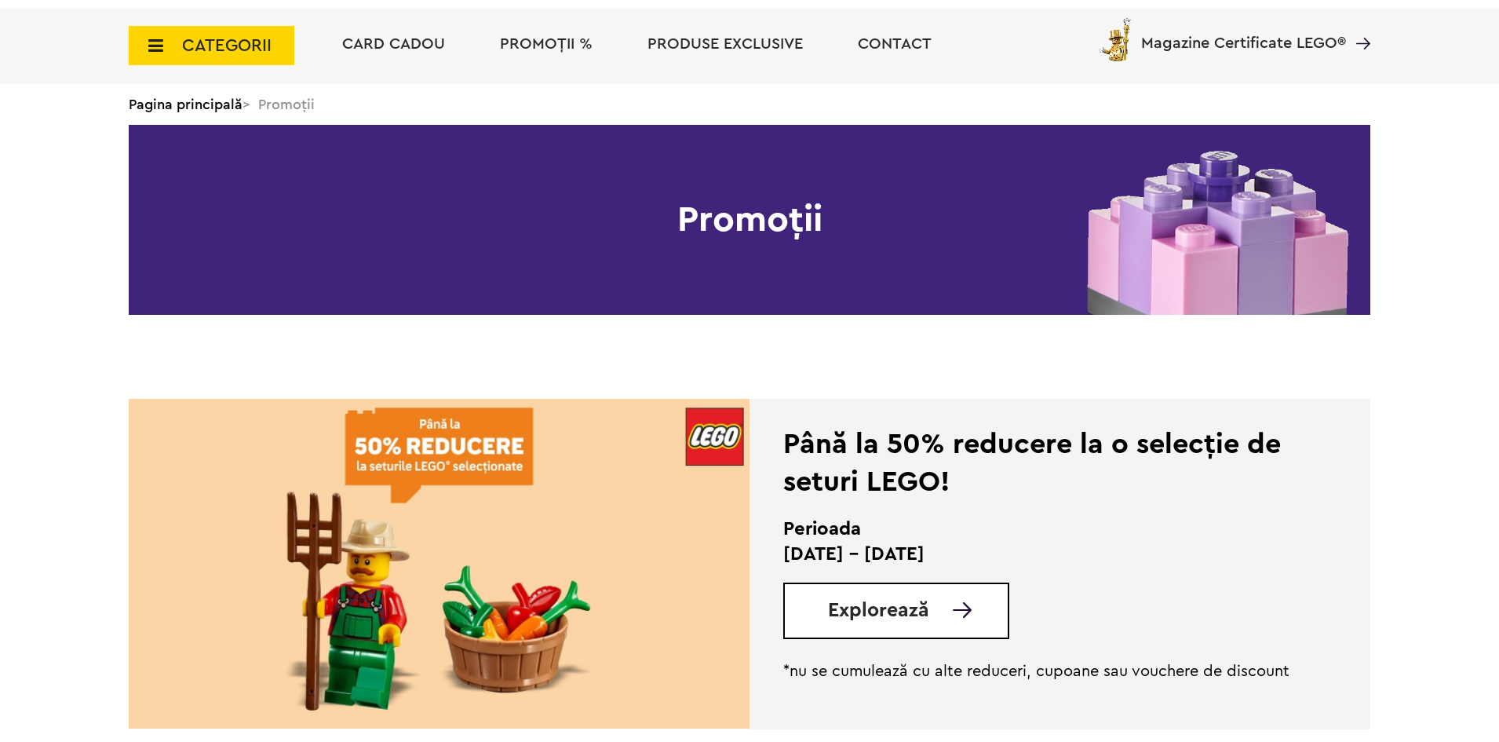
scroll to position [235, 0]
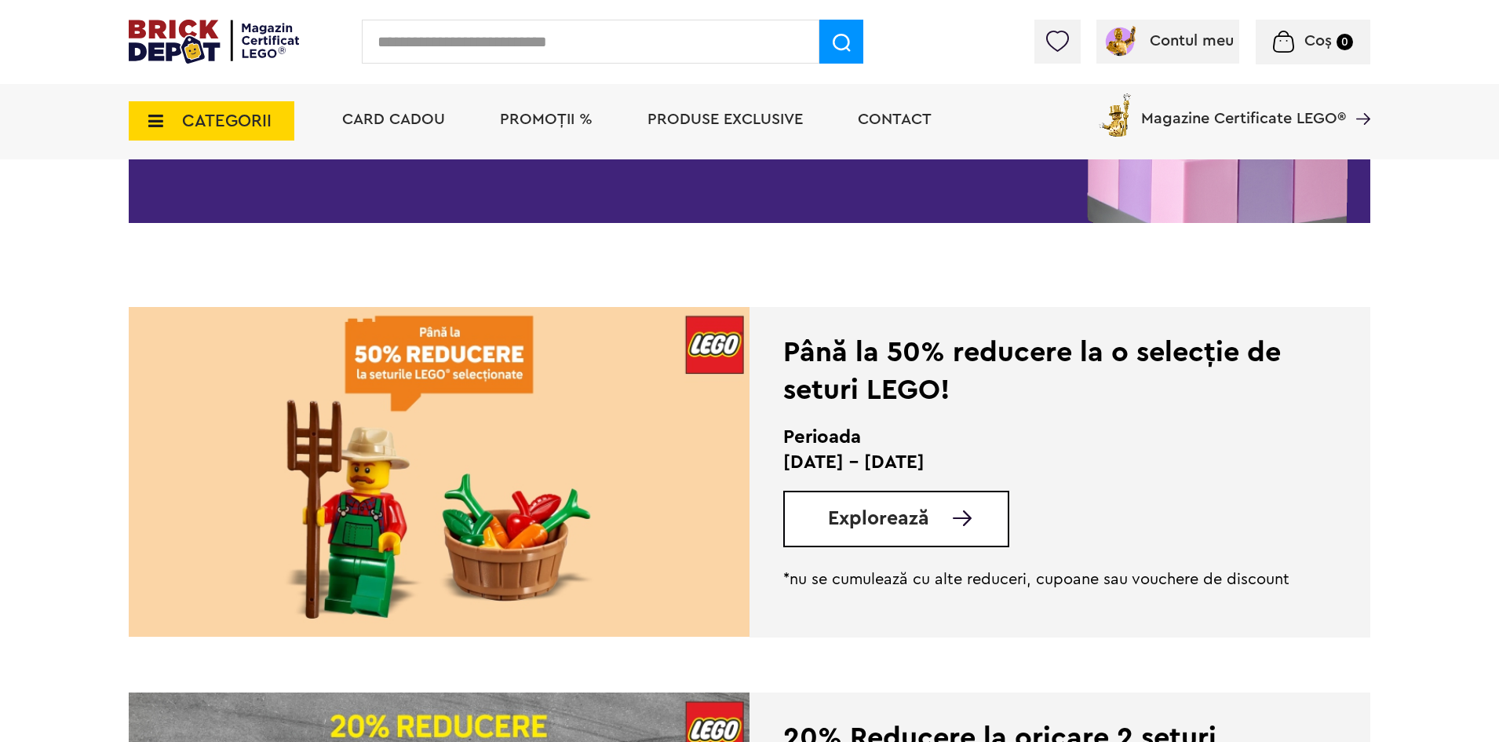
click at [912, 531] on div "Explorează" at bounding box center [896, 519] width 226 height 57
click at [884, 521] on span "Explorează" at bounding box center [878, 519] width 101 height 20
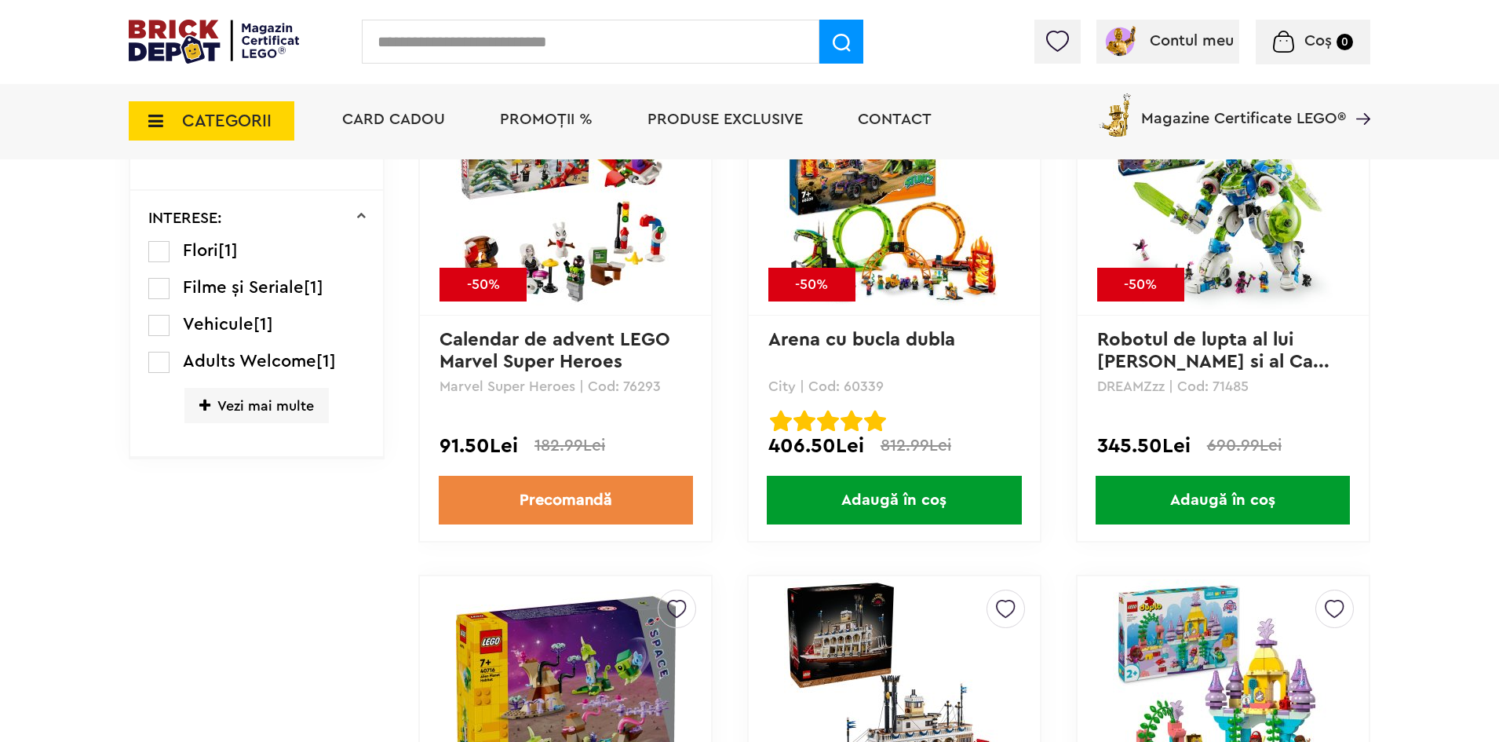
scroll to position [1648, 0]
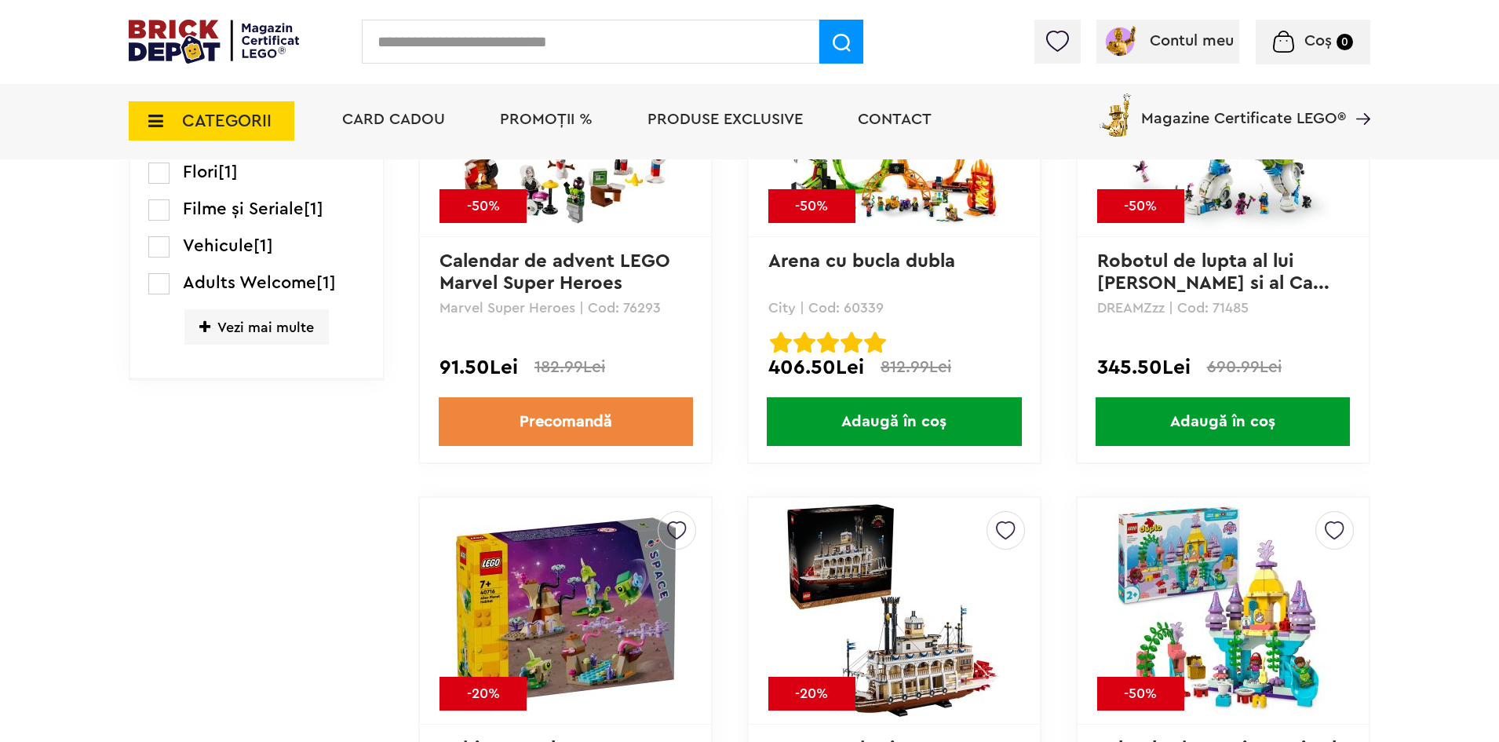
click at [564, 429] on link "Precomandă" at bounding box center [566, 421] width 254 height 49
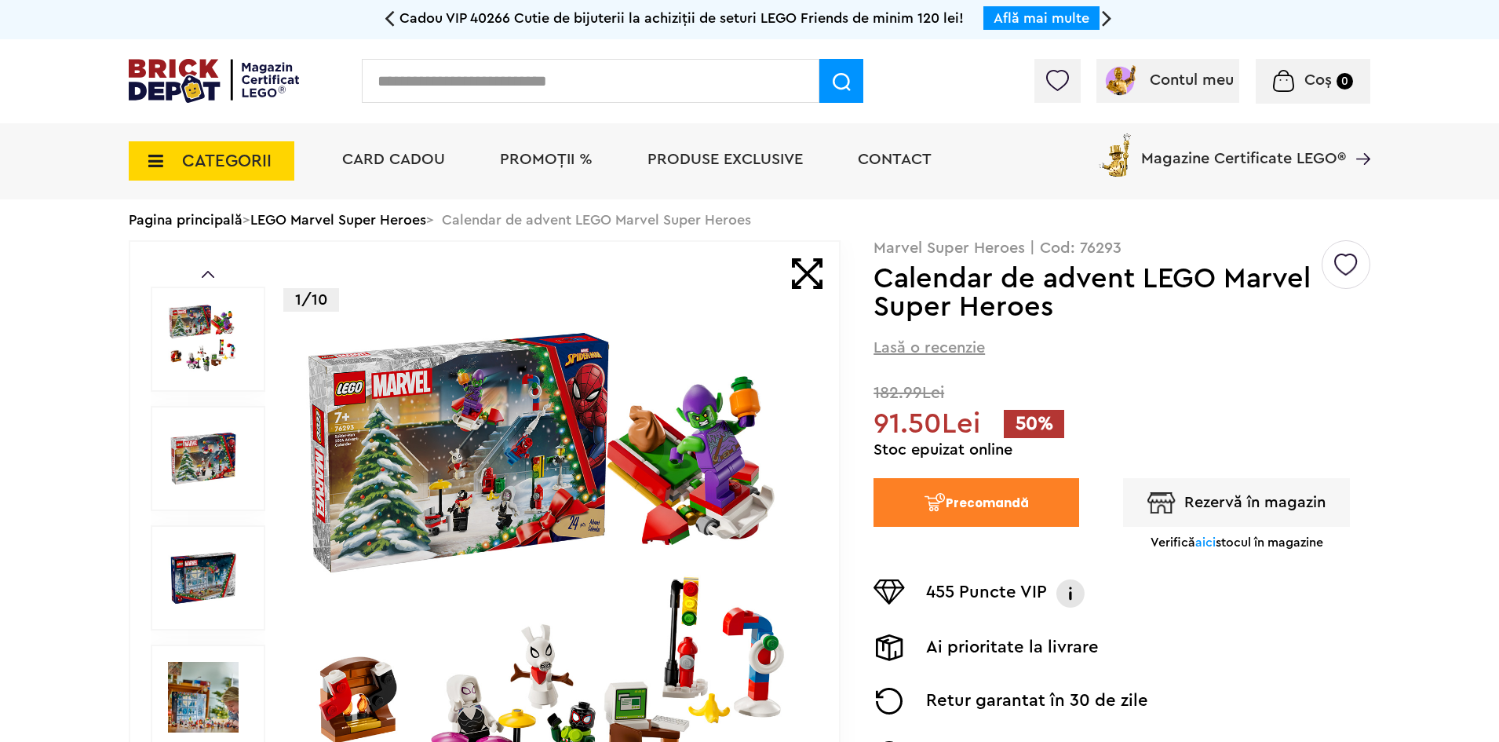
click at [1220, 503] on button "Rezervă în magazin" at bounding box center [1236, 502] width 227 height 49
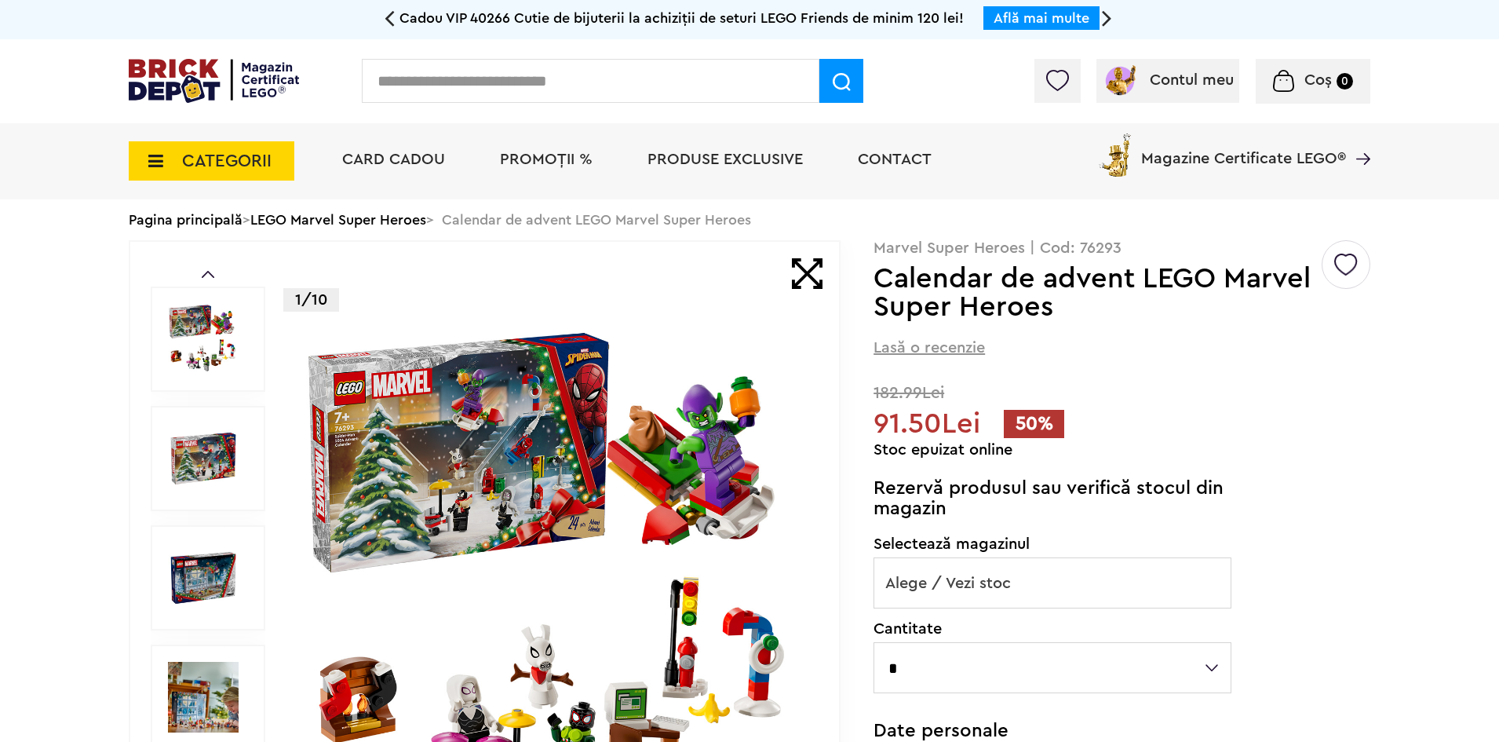
click at [984, 582] on span "Alege / Vezi stoc" at bounding box center [1052, 583] width 356 height 50
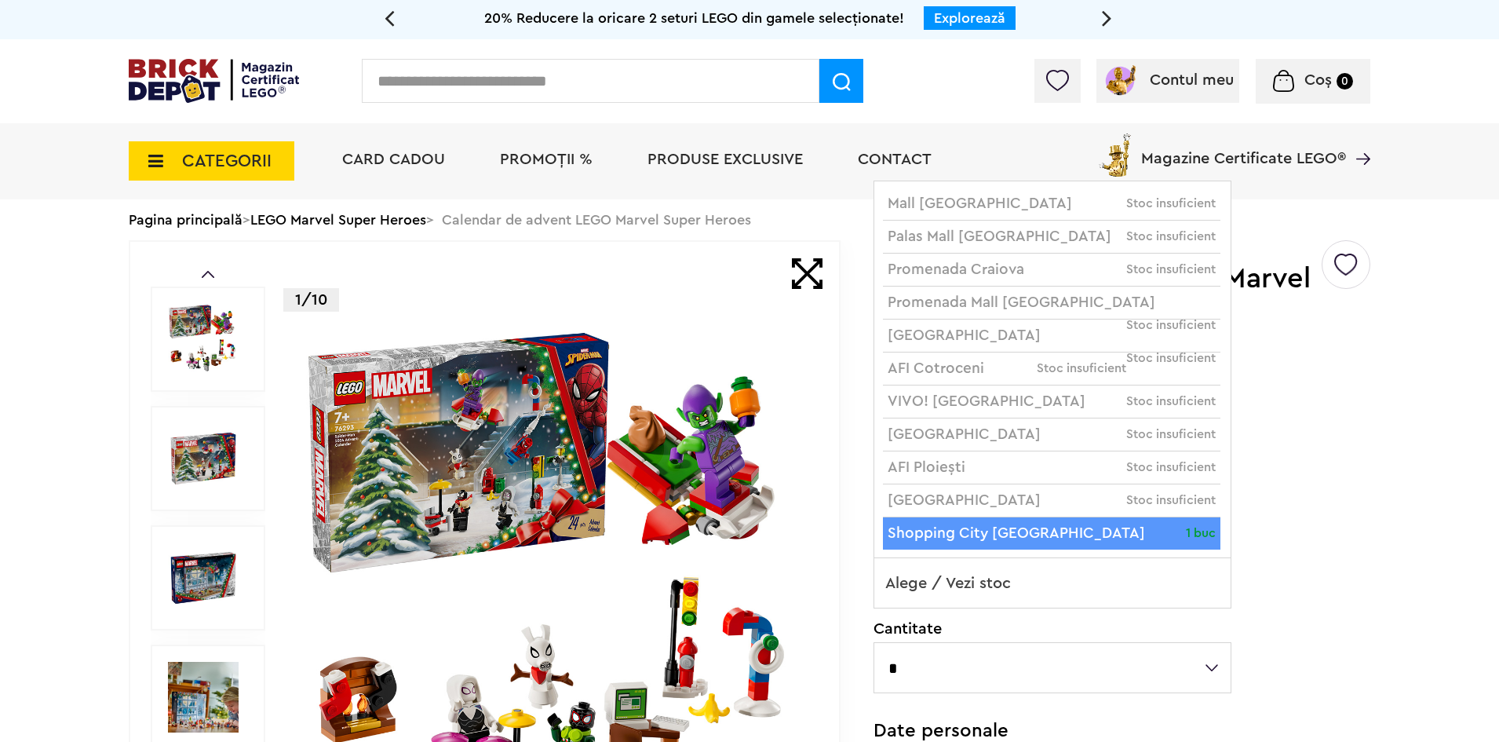
select select "**"
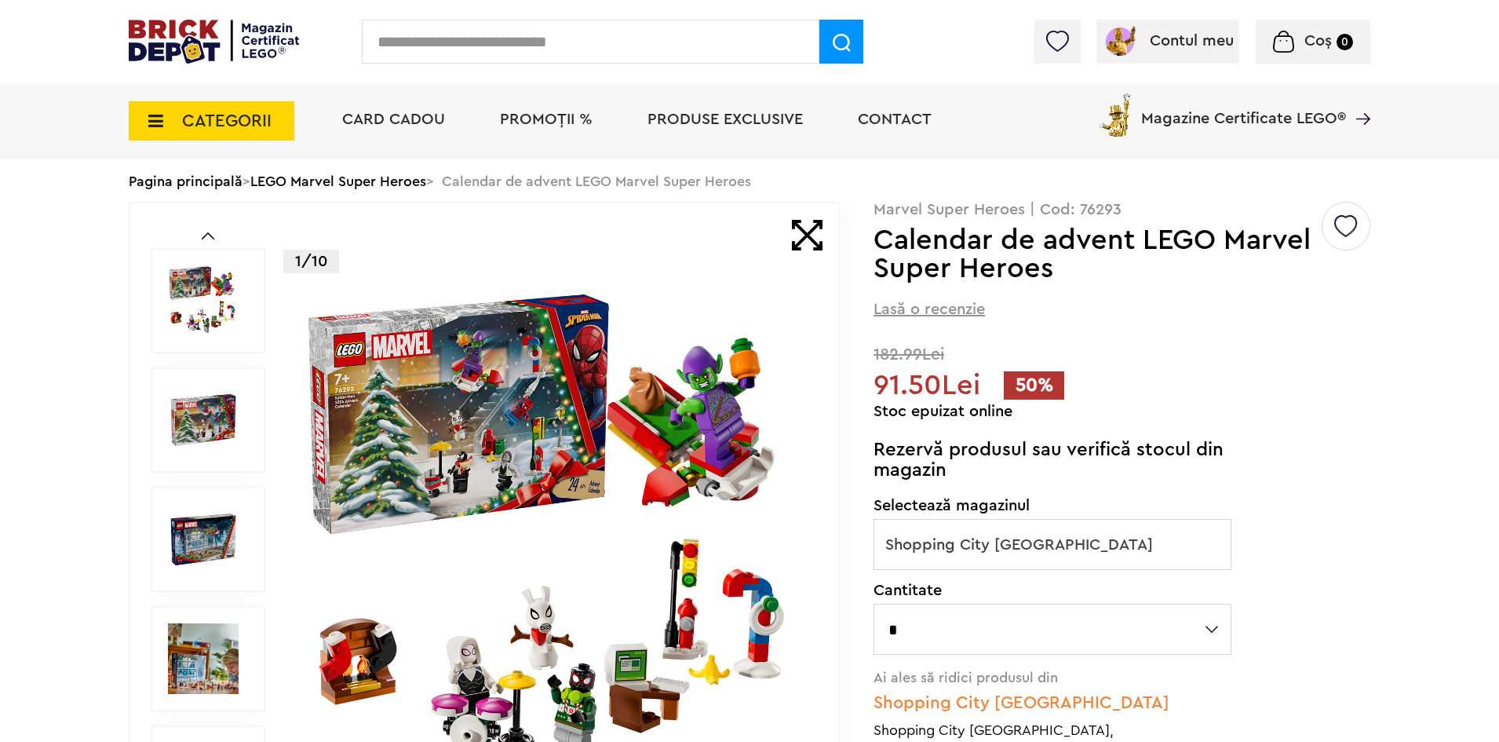
scroll to position [235, 0]
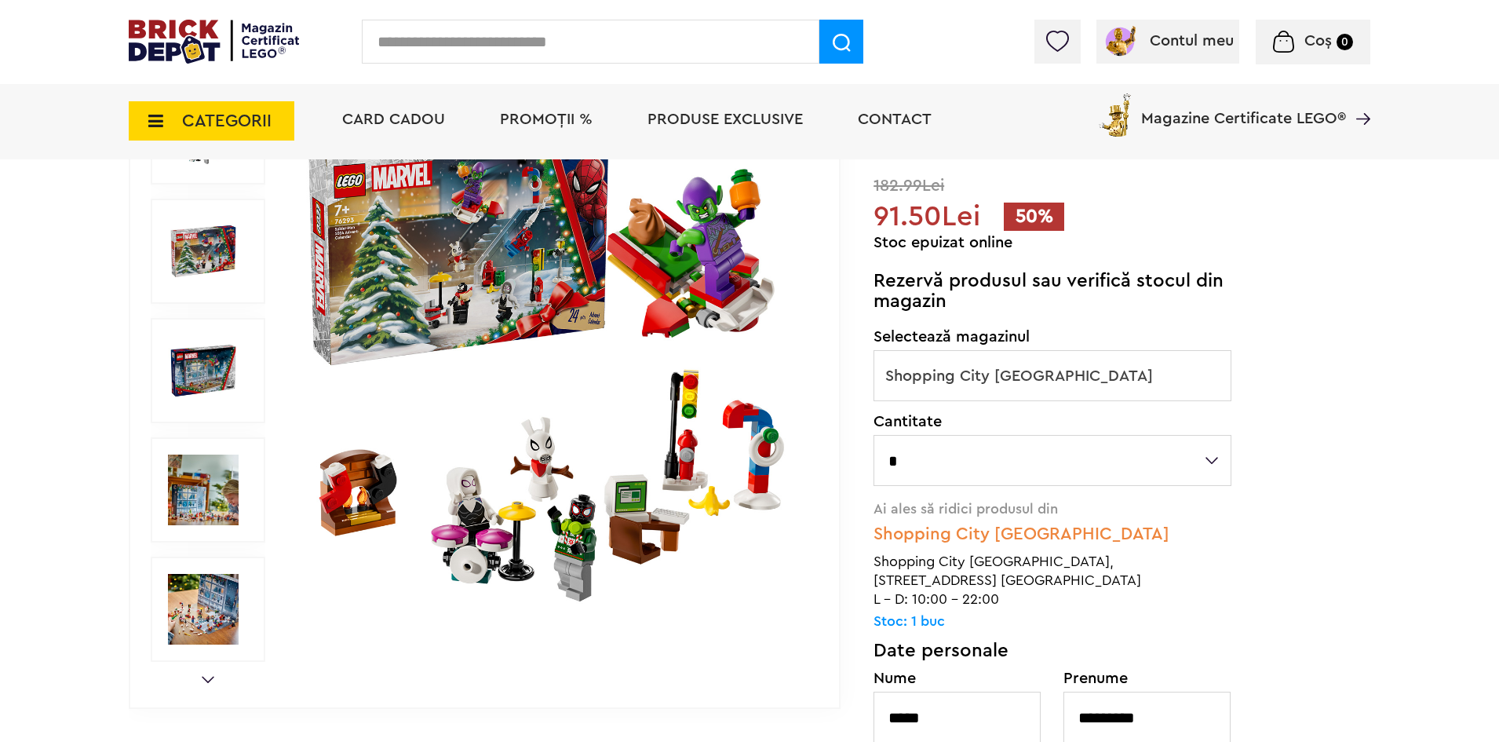
click at [603, 252] on img at bounding box center [552, 370] width 505 height 505
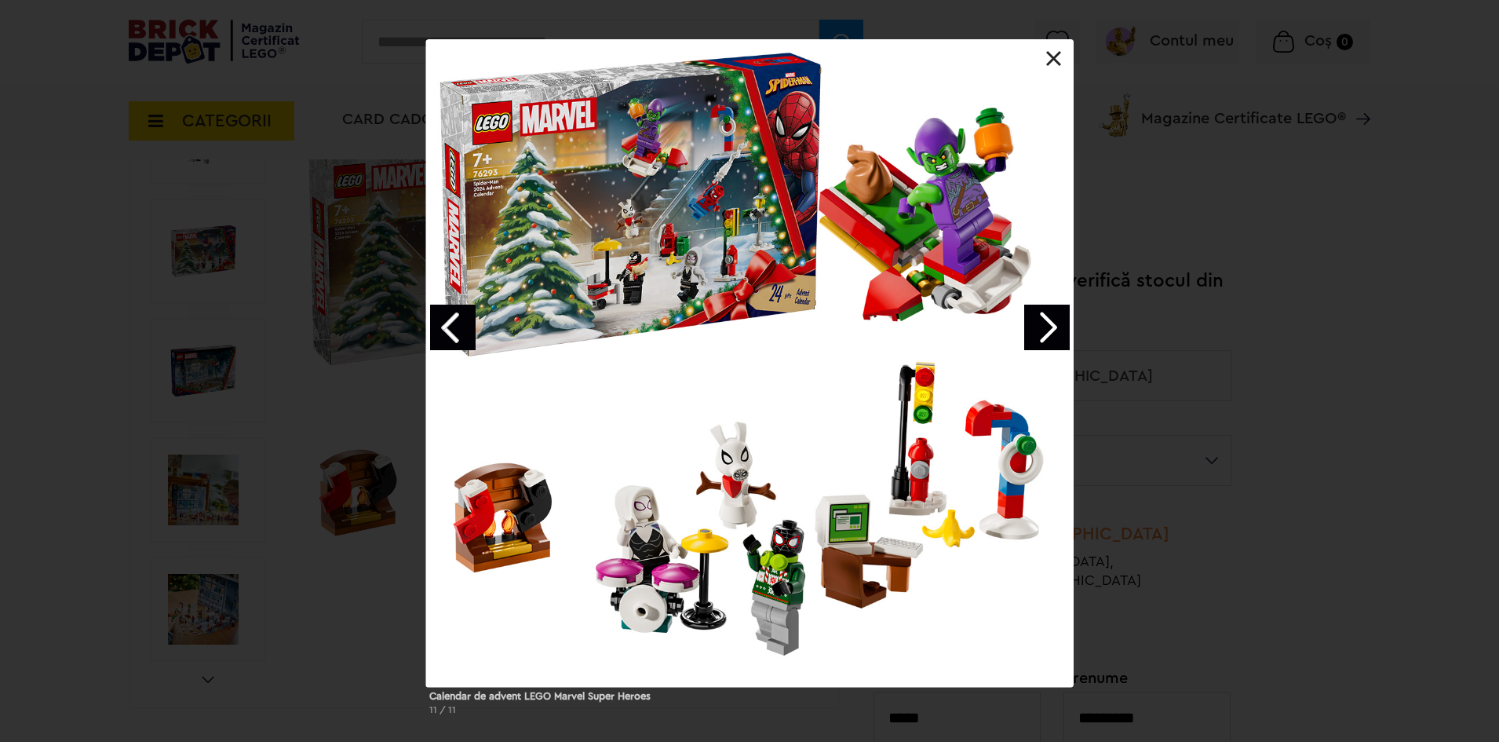
click at [1052, 53] on link at bounding box center [1054, 59] width 16 height 16
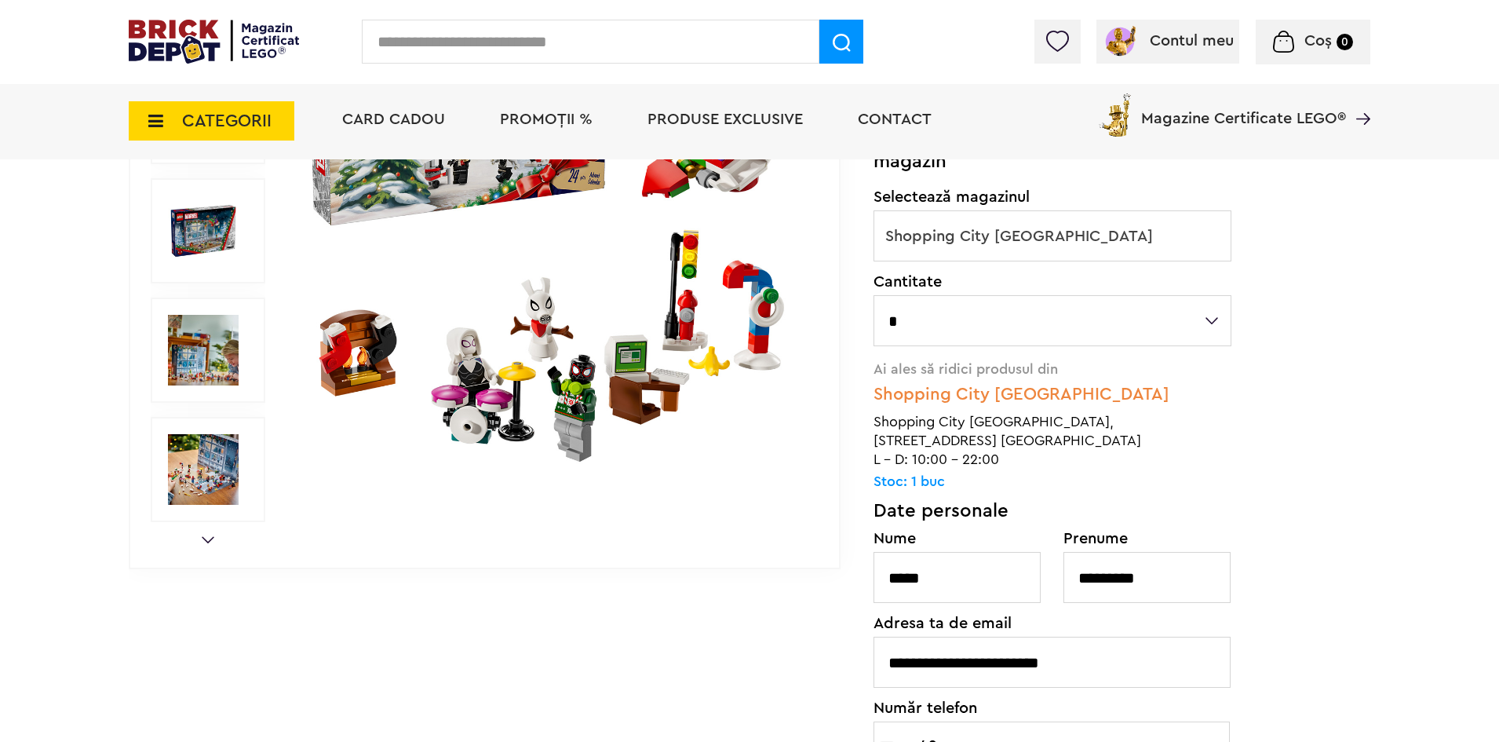
scroll to position [628, 0]
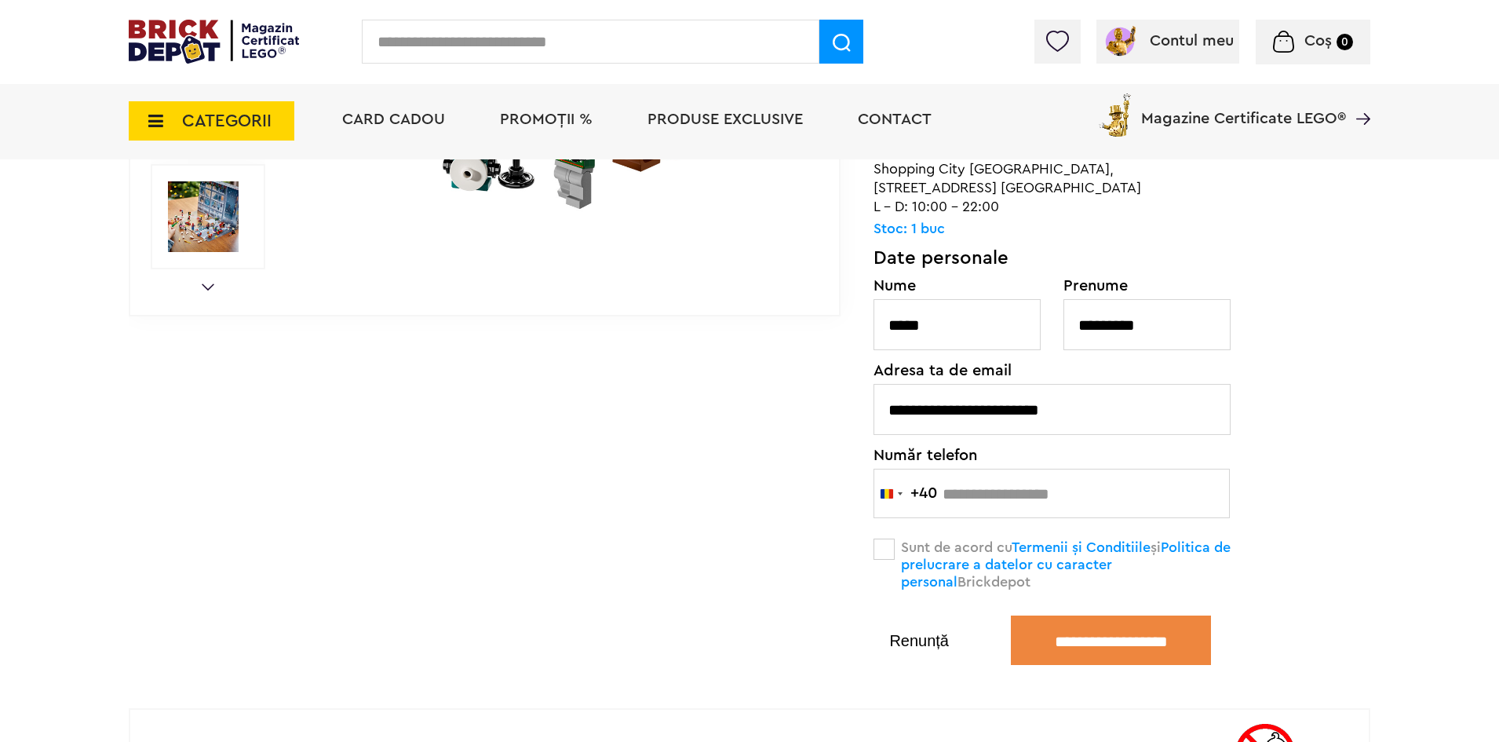
click at [933, 646] on button "Renunță" at bounding box center [919, 641] width 91 height 16
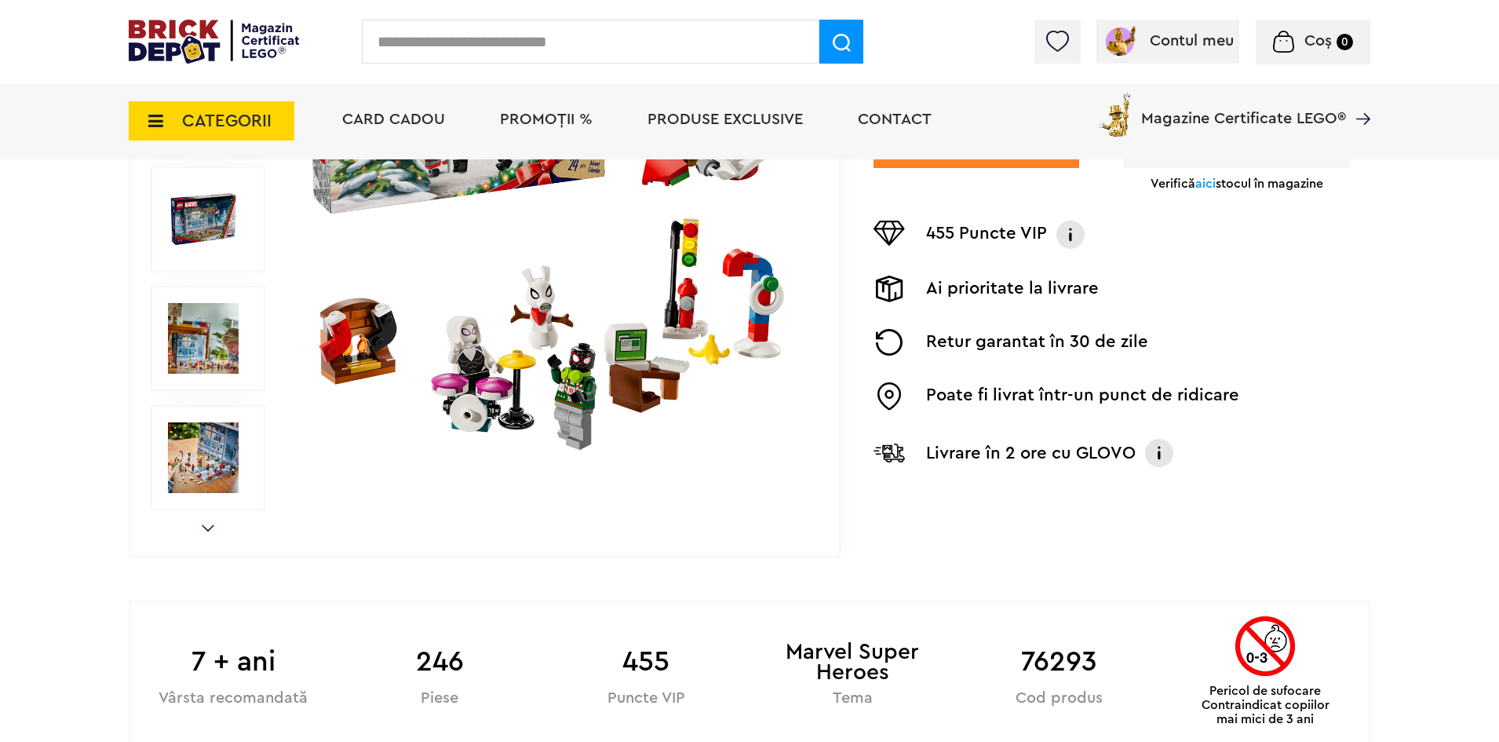
scroll to position [235, 0]
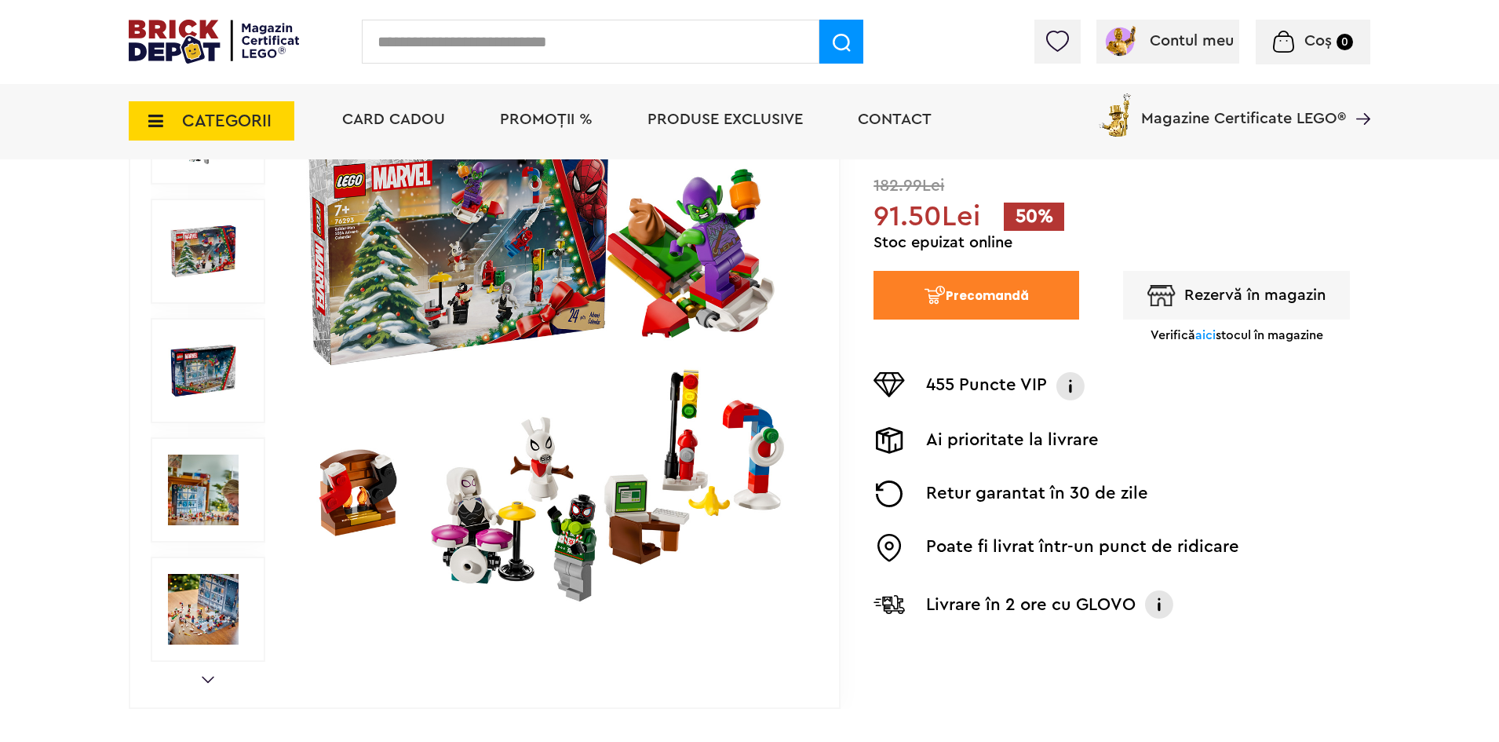
click at [958, 289] on button "Precomandă" at bounding box center [977, 295] width 206 height 49
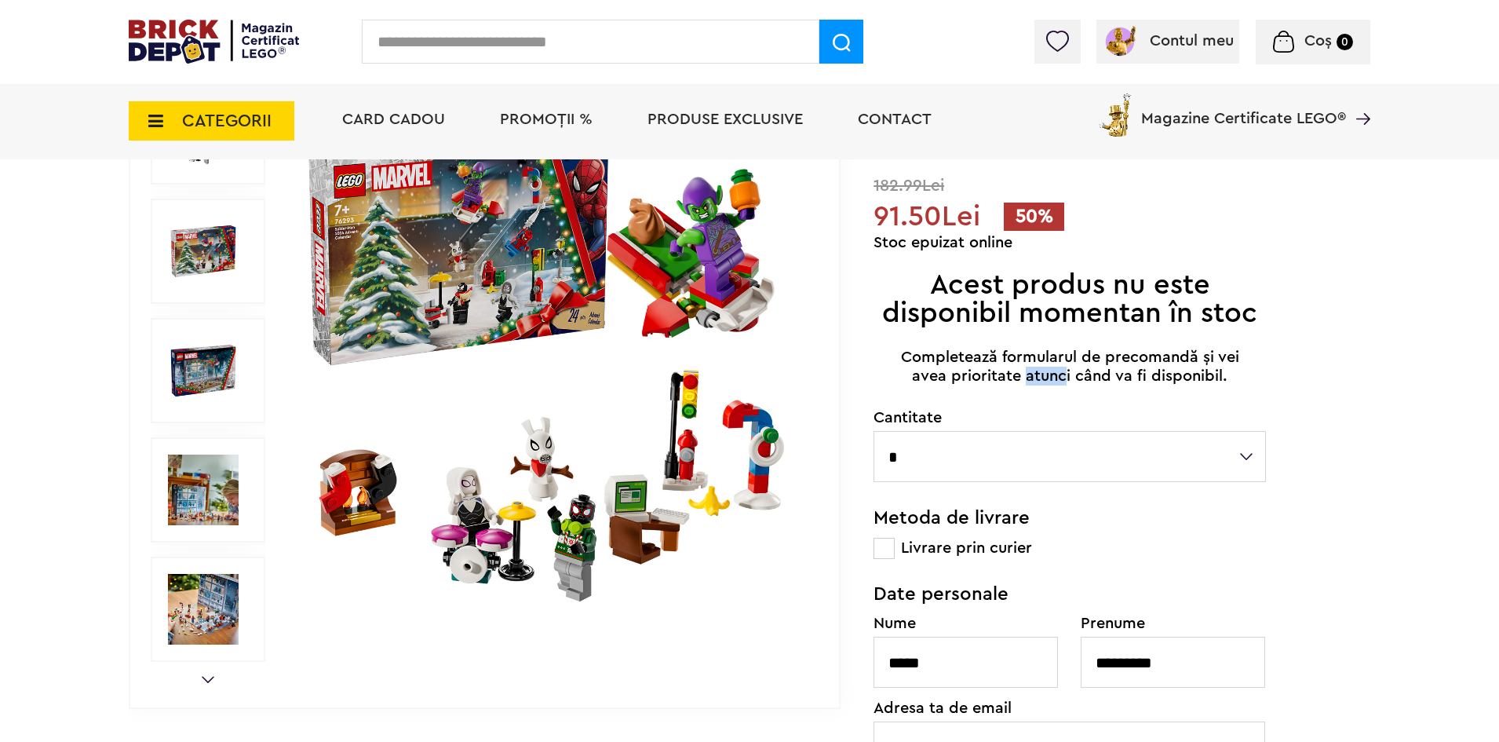
drag, startPoint x: 1024, startPoint y: 370, endPoint x: 1064, endPoint y: 370, distance: 40.0
click at [1064, 370] on p "Completează formularul de precomandă și vei avea prioritate atunci când va fi d…" at bounding box center [1070, 367] width 358 height 38
click at [1109, 375] on p "Completează formularul de precomandă și vei avea prioritate atunci când va fi d…" at bounding box center [1070, 367] width 358 height 38
click at [1046, 453] on select "* * * * * * * * * **" at bounding box center [1070, 456] width 392 height 51
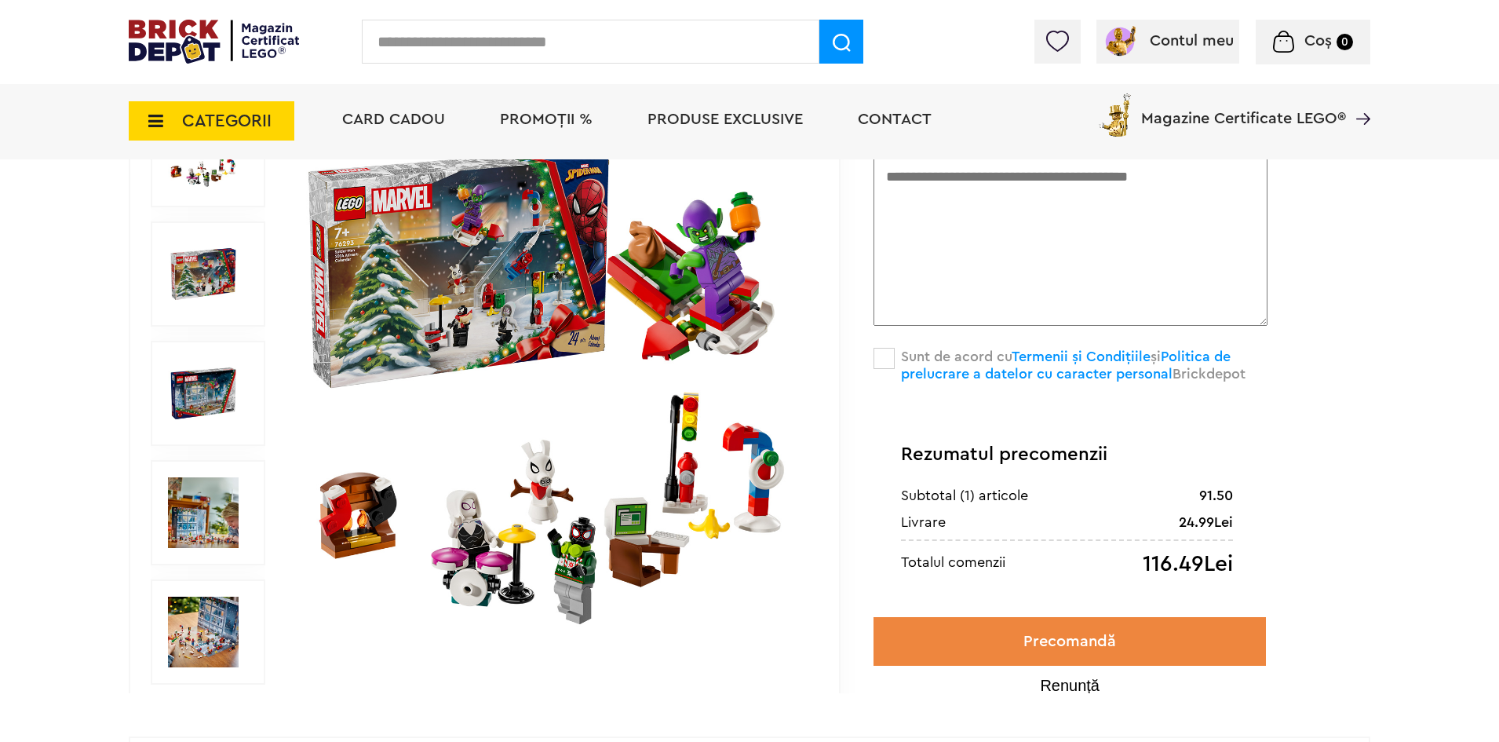
scroll to position [1413, 0]
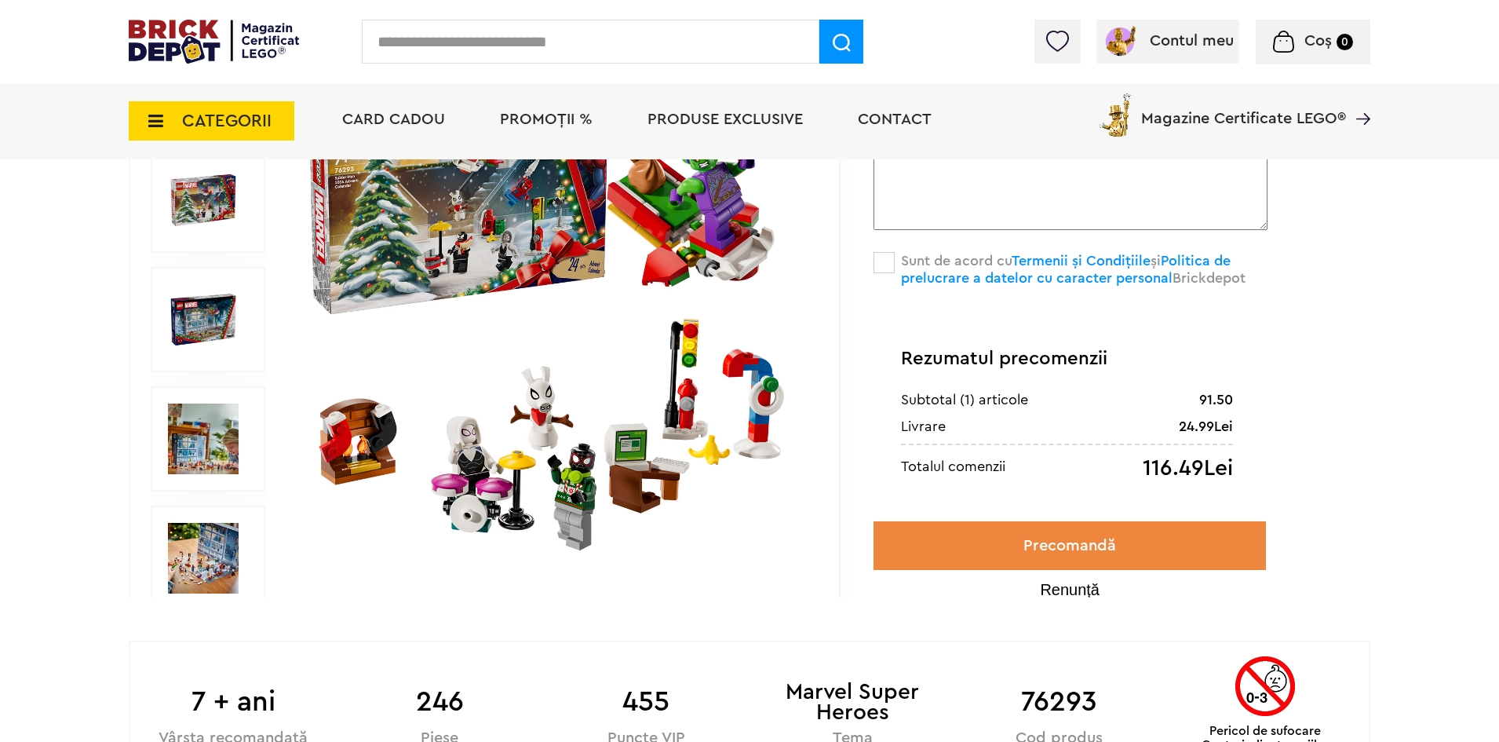
click at [1071, 589] on button "Renunță" at bounding box center [1070, 590] width 392 height 16
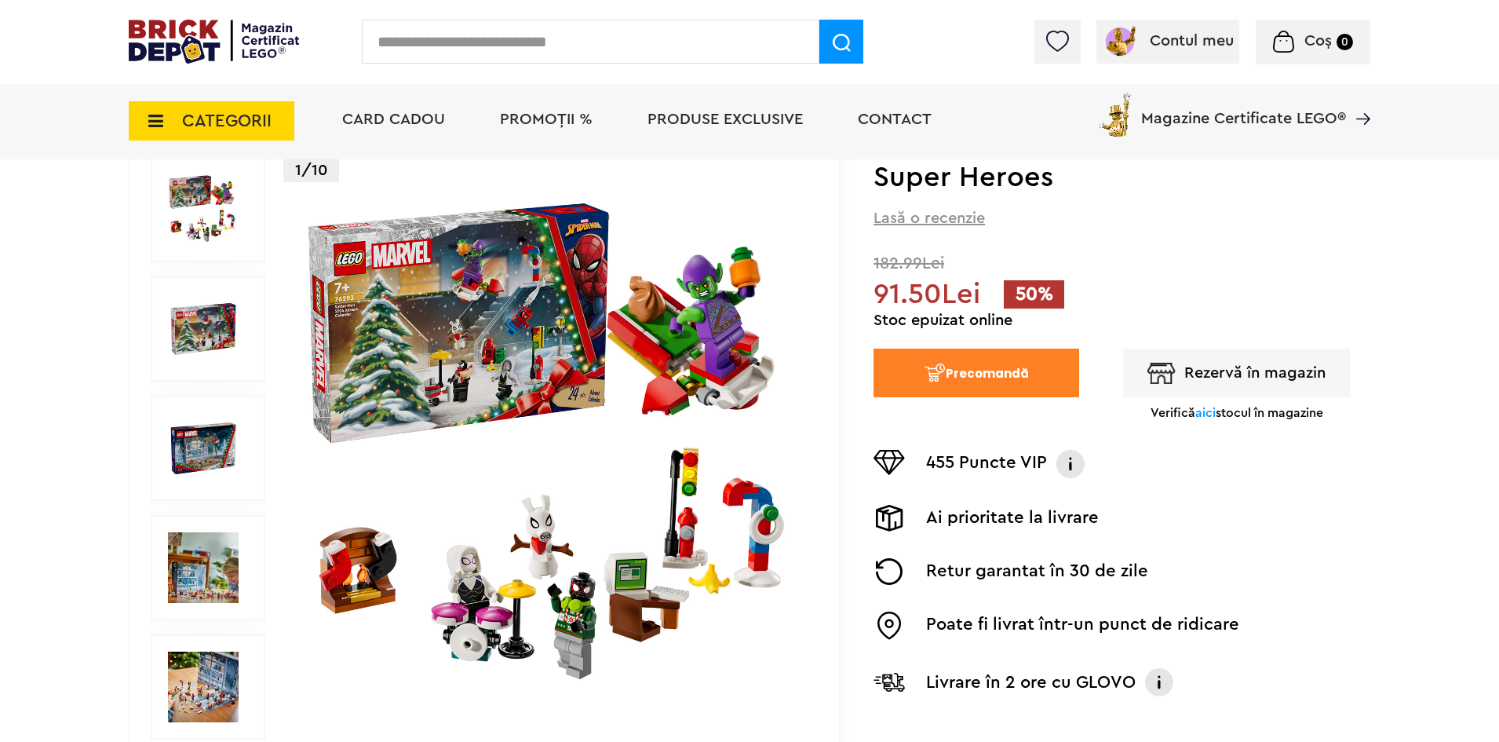
scroll to position [157, 0]
click at [1201, 414] on span "aici" at bounding box center [1205, 413] width 20 height 13
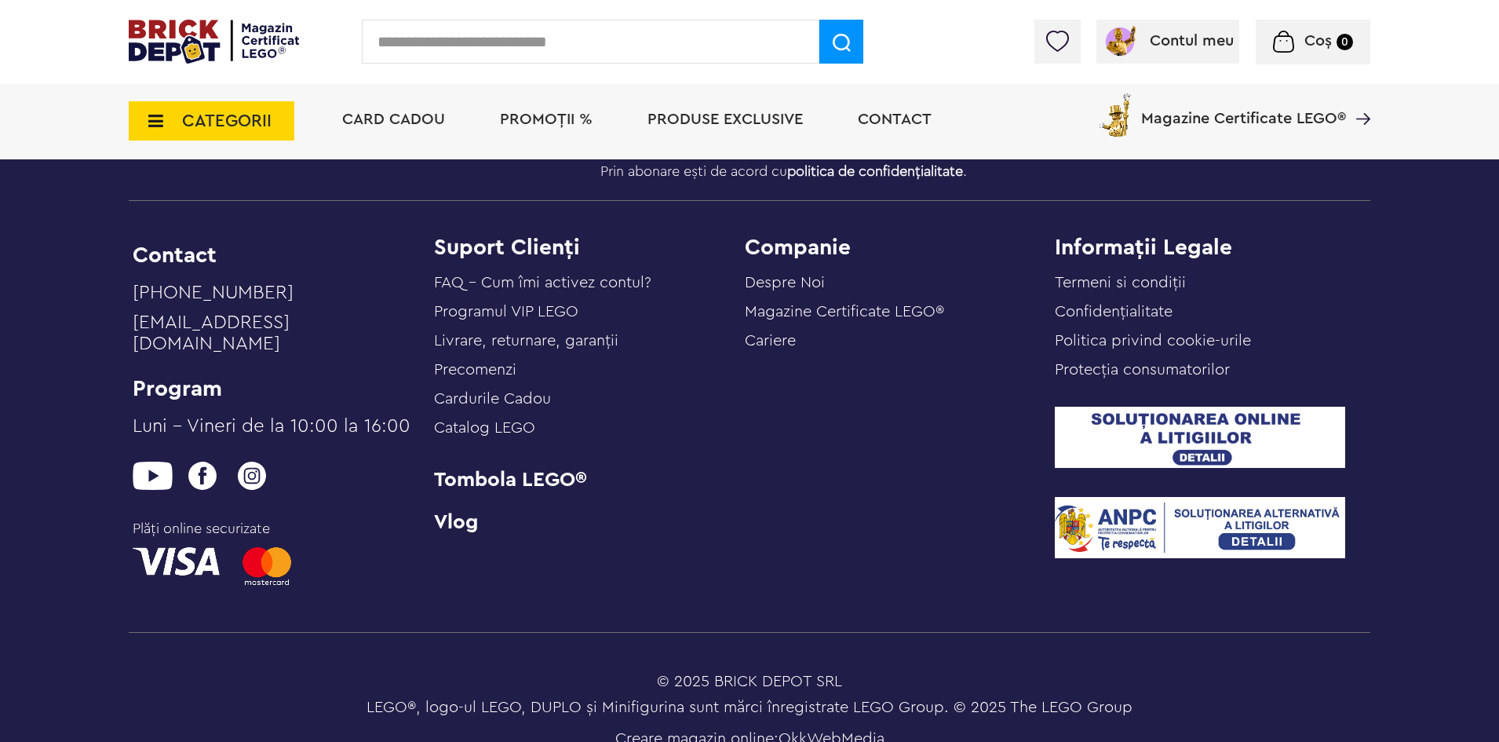
scroll to position [4628, 0]
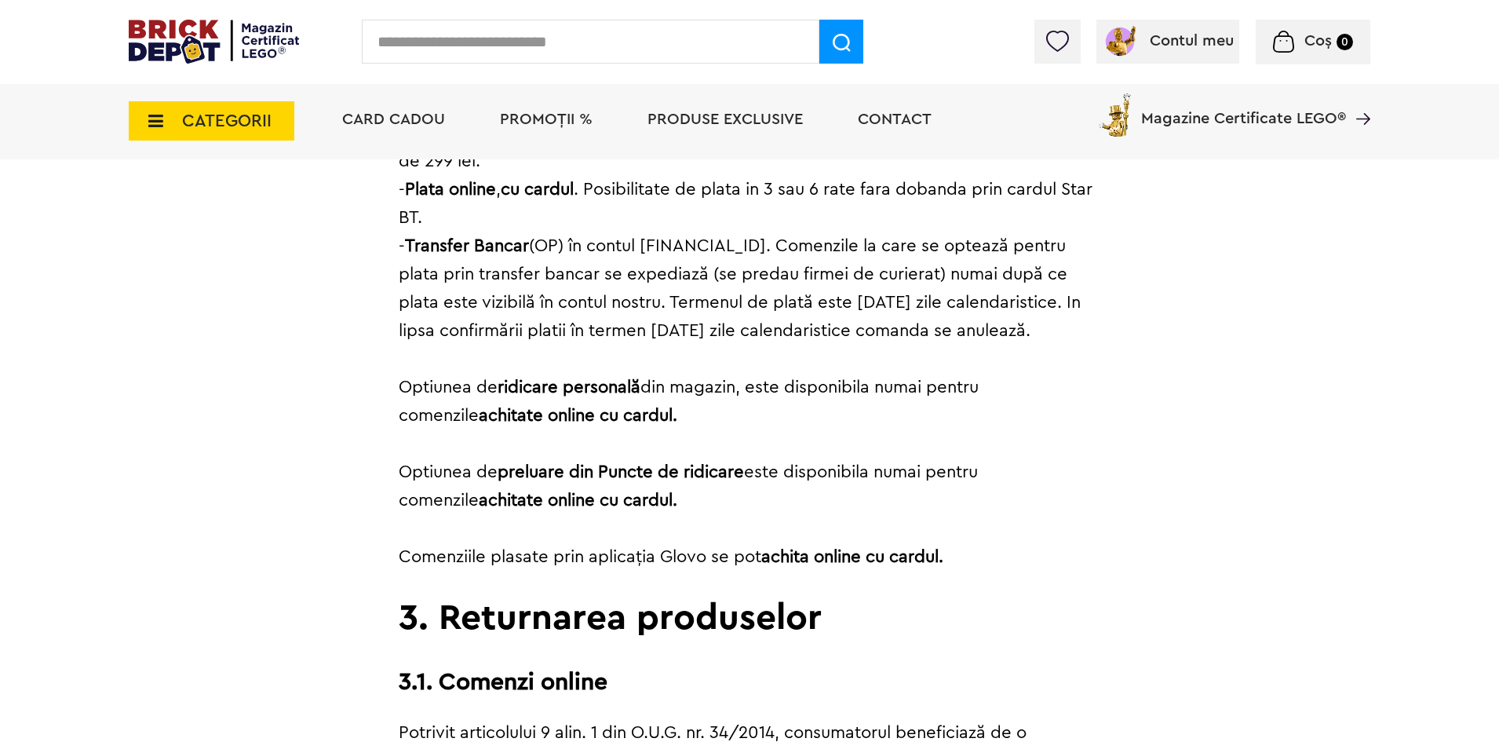
scroll to position [2355, 0]
